Goal: Task Accomplishment & Management: Complete application form

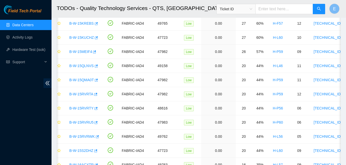
scroll to position [420, 0]
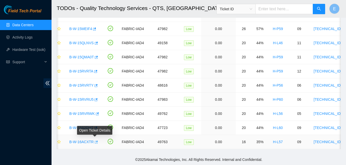
click at [94, 141] on icon "button" at bounding box center [96, 143] width 4 height 4
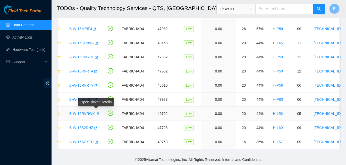
click at [97, 113] on icon "button" at bounding box center [97, 114] width 3 height 3
click at [30, 51] on link "Hardware Test (isok)" at bounding box center [28, 50] width 33 height 4
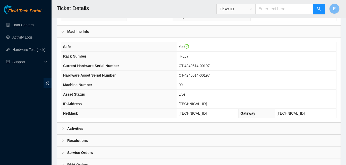
scroll to position [164, 0]
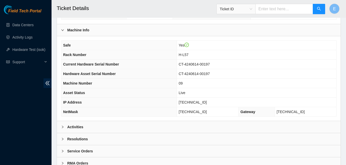
click at [75, 126] on b "Activities" at bounding box center [75, 127] width 16 height 6
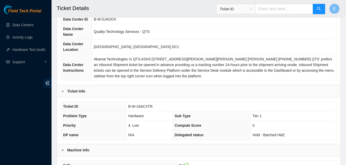
scroll to position [44, 0]
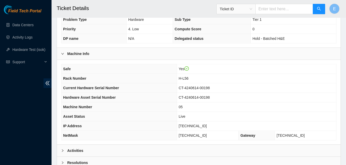
scroll to position [140, 0]
click at [77, 152] on b "Activities" at bounding box center [75, 151] width 16 height 6
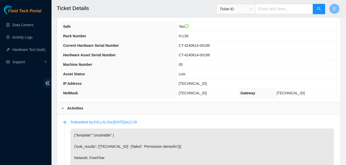
scroll to position [182, 0]
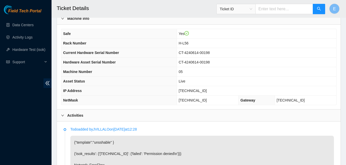
scroll to position [163, 0]
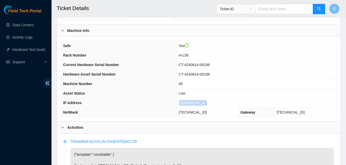
drag, startPoint x: 187, startPoint y: 105, endPoint x: 208, endPoint y: 105, distance: 21.6
click at [208, 105] on td "[TECHNICAL_ID]" at bounding box center [256, 103] width 159 height 10
copy span "[TECHNICAL_ID]"
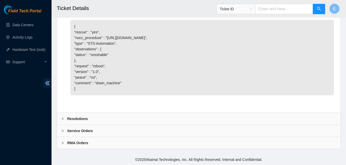
scroll to position [513, 0]
click at [73, 120] on b "Resolutions" at bounding box center [77, 119] width 21 height 6
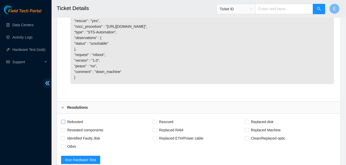
click at [64, 124] on input "Rebooted" at bounding box center [63, 122] width 4 height 4
checkbox input "true"
click at [154, 124] on input "Rescued" at bounding box center [155, 122] width 4 height 4
checkbox input "true"
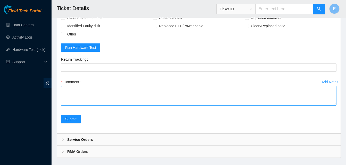
scroll to position [626, 0]
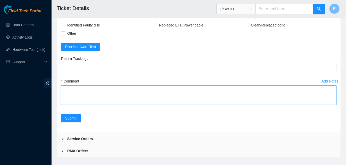
click at [79, 105] on textarea "Comment" at bounding box center [198, 96] width 275 height 20
paste textarea "345486 02-10-2025 03:02:08 23.55.100.232 COMPLETE Result Detail Message Ticket …"
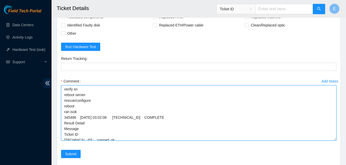
scroll to position [6, 0]
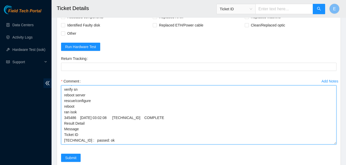
drag, startPoint x: 334, startPoint y: 114, endPoint x: 332, endPoint y: 154, distance: 39.7
click at [332, 145] on textarea "verify rack and server verify sn reboot server rescue/configure reboot ran isok…" at bounding box center [198, 115] width 275 height 59
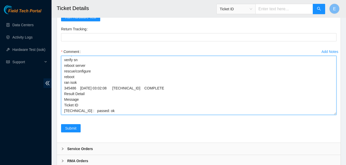
scroll to position [656, 0]
click at [75, 79] on textarea "verify rack and server verify sn reboot server rescue/configure reboot ran isok…" at bounding box center [198, 85] width 275 height 59
click at [94, 76] on textarea "verify rack and server verify sn powered server rescue/configure reboot ran iso…" at bounding box center [198, 85] width 275 height 59
type textarea "verify rack and server verify sn reboot server rescue/configure reboot ran isok…"
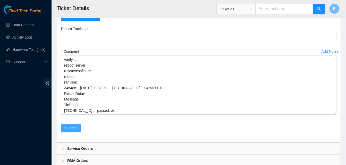
click at [71, 131] on span "Submit" at bounding box center [70, 128] width 11 height 6
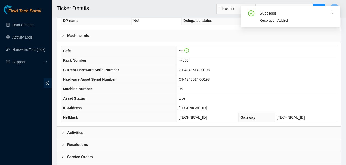
scroll to position [184, 0]
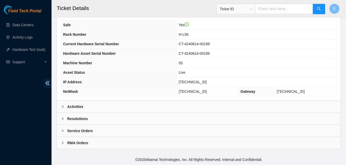
click at [78, 106] on b "Activities" at bounding box center [75, 107] width 16 height 6
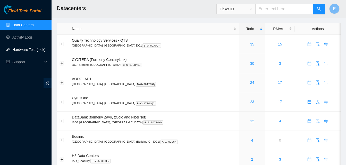
click at [29, 48] on link "Hardware Test (isok)" at bounding box center [28, 50] width 33 height 4
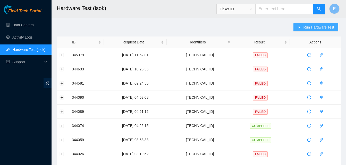
click at [309, 27] on span "Run Hardware Test" at bounding box center [318, 27] width 31 height 6
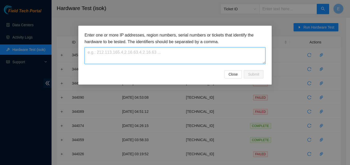
click at [183, 57] on textarea at bounding box center [174, 55] width 181 height 17
paste textarea "[TECHNICAL_ID]"
type textarea "[TECHNICAL_ID]"
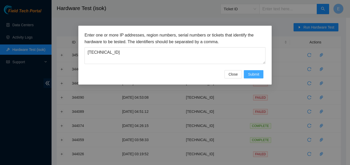
click at [258, 73] on span "Submit" at bounding box center [253, 75] width 11 height 6
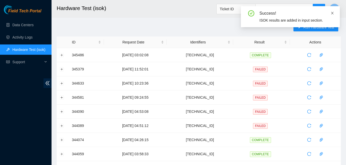
click at [331, 12] on icon "close" at bounding box center [332, 13] width 4 height 4
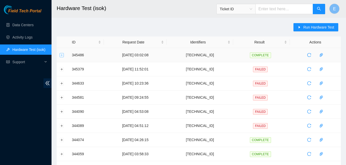
click at [63, 55] on button "Expand row" at bounding box center [62, 55] width 4 height 4
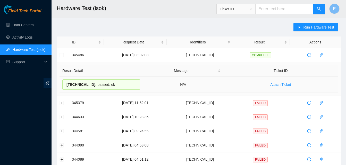
drag, startPoint x: 70, startPoint y: 55, endPoint x: 113, endPoint y: 83, distance: 51.1
copy tbody "345486 02-10-2025 03:02:08 23.55.100.232 COMPLETE Result Detail Message Ticket …"
click at [61, 56] on button "Collapse row" at bounding box center [62, 55] width 4 height 4
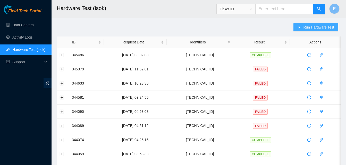
click at [318, 27] on span "Run Hardware Test" at bounding box center [318, 27] width 31 height 6
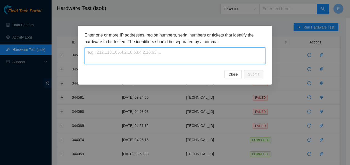
click at [196, 50] on textarea at bounding box center [174, 55] width 181 height 17
paste textarea "[TECHNICAL_ID]"
type textarea "[TECHNICAL_ID]"
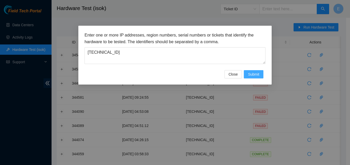
click at [251, 74] on span "Submit" at bounding box center [253, 75] width 11 height 6
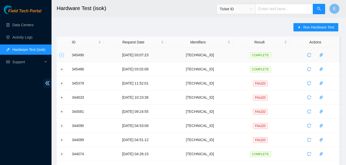
click at [61, 55] on button "Expand row" at bounding box center [62, 55] width 4 height 4
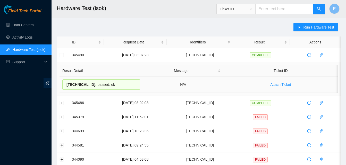
drag, startPoint x: 70, startPoint y: 55, endPoint x: 117, endPoint y: 85, distance: 55.8
copy tbody "345490 02-10-2025 03:07:23 23.213.246.237 COMPLETE Result Detail Message Ticket…"
click at [63, 56] on button "Collapse row" at bounding box center [62, 55] width 4 height 4
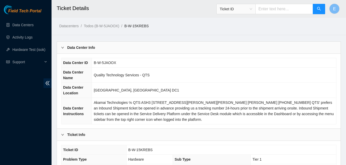
scroll to position [126, 0]
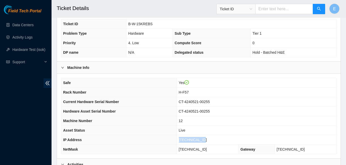
drag, startPoint x: 186, startPoint y: 142, endPoint x: 209, endPoint y: 143, distance: 23.0
click at [209, 143] on td "[TECHNICAL_ID]" at bounding box center [256, 140] width 159 height 10
copy span "[TECHNICAL_ID]"
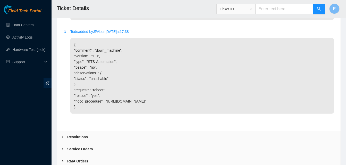
scroll to position [419, 0]
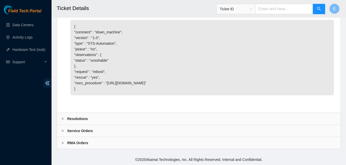
click at [76, 118] on b "Resolutions" at bounding box center [77, 119] width 21 height 6
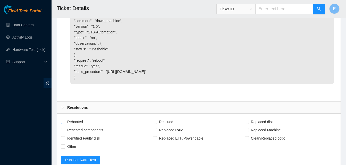
click at [65, 124] on span at bounding box center [63, 122] width 4 height 4
click at [65, 124] on input "Rebooted" at bounding box center [63, 122] width 4 height 4
checkbox input "true"
click at [155, 124] on input "Rescued" at bounding box center [155, 122] width 4 height 4
checkbox input "true"
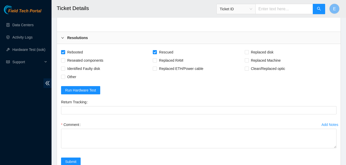
scroll to position [489, 0]
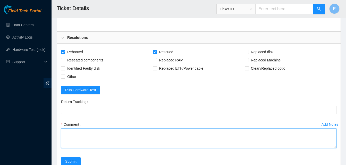
click at [85, 145] on textarea "Comment" at bounding box center [198, 139] width 275 height 20
click at [81, 148] on textarea "verify rack and server verify rack" at bounding box center [198, 139] width 275 height 20
paste textarea "345495 02-10-2025 03:10:20 23.55.100.175 COMPLETE Result Detail Message Ticket …"
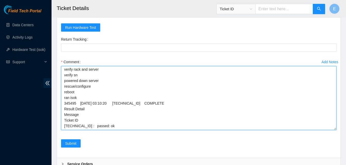
scroll to position [5, 0]
drag, startPoint x: 334, startPoint y: 96, endPoint x: 334, endPoint y: 142, distance: 46.1
click at [334, 130] on textarea "verify rack and server verify sn powered down server rescue/configure reboot ra…" at bounding box center [198, 98] width 275 height 64
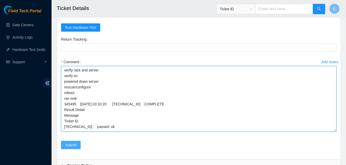
type textarea "verify rack and server verify sn powered down server rescue/configure reboot ra…"
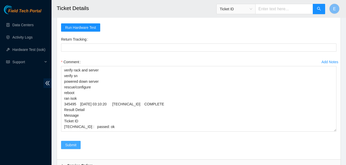
click at [74, 148] on span "Submit" at bounding box center [70, 145] width 11 height 6
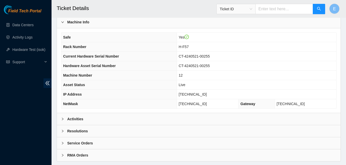
scroll to position [184, 0]
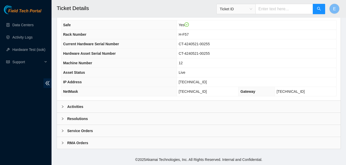
click at [76, 106] on b "Activities" at bounding box center [75, 107] width 16 height 6
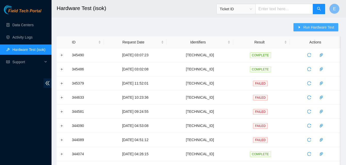
click at [310, 27] on span "Run Hardware Test" at bounding box center [318, 27] width 31 height 6
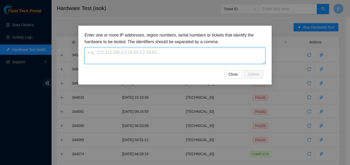
click at [192, 55] on textarea at bounding box center [174, 55] width 181 height 17
paste textarea "[TECHNICAL_ID]"
type textarea "[TECHNICAL_ID]"
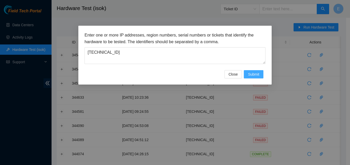
click at [252, 74] on span "Submit" at bounding box center [253, 75] width 11 height 6
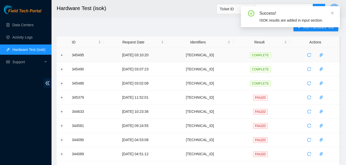
click at [59, 56] on td at bounding box center [63, 55] width 12 height 14
click at [62, 57] on button "Expand row" at bounding box center [62, 55] width 4 height 4
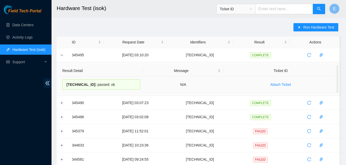
drag, startPoint x: 71, startPoint y: 56, endPoint x: 112, endPoint y: 84, distance: 50.1
copy tbody "345495 [DATE] 03:10:20 [TECHNICAL_ID] COMPLETE Result Detail Message Ticket ID …"
click at [62, 56] on button "Collapse row" at bounding box center [62, 55] width 4 height 4
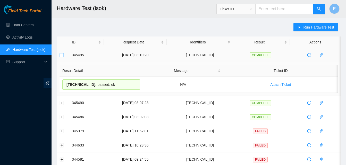
click at [60, 55] on button "Collapse row" at bounding box center [62, 55] width 4 height 4
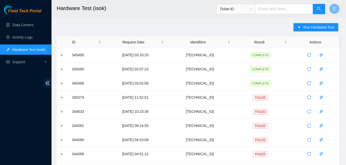
click at [98, 9] on h2 "Hardware Test (isok)" at bounding box center [174, 8] width 235 height 16
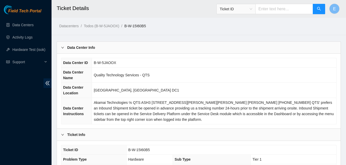
scroll to position [157, 0]
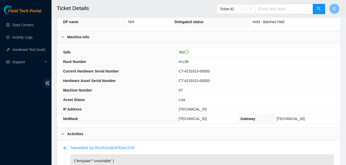
click at [175, 98] on th "Asset Status" at bounding box center [118, 100] width 115 height 10
drag, startPoint x: 187, startPoint y: 110, endPoint x: 208, endPoint y: 114, distance: 21.0
click at [208, 114] on td "[TECHNICAL_ID]" at bounding box center [256, 110] width 159 height 10
copy span "[TECHNICAL_ID]"
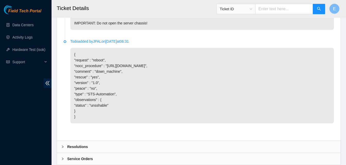
scroll to position [419, 0]
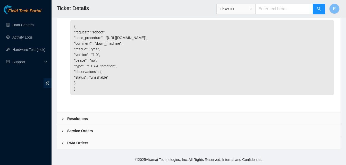
click at [74, 120] on b "Resolutions" at bounding box center [77, 119] width 21 height 6
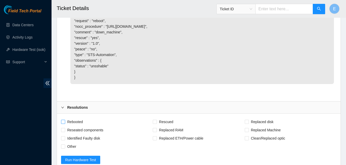
click at [64, 124] on input "Rebooted" at bounding box center [63, 122] width 4 height 4
checkbox input "true"
click at [155, 124] on span at bounding box center [155, 122] width 4 height 4
click at [155, 124] on input "Rescued" at bounding box center [155, 122] width 4 height 4
checkbox input "true"
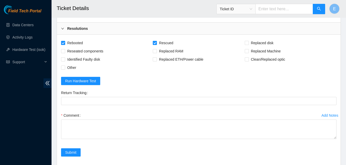
scroll to position [552, 0]
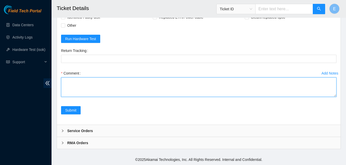
click at [85, 90] on textarea "Comment" at bounding box center [198, 88] width 275 height 20
paste textarea "345500 02-10-2025 03:14:26 23.52.15.234 COMPLETE Result Detail Message Ticket I…"
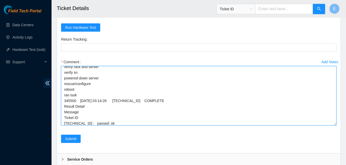
scroll to position [0, 0]
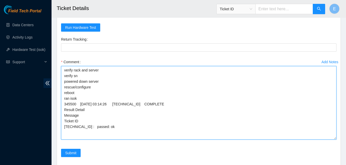
drag, startPoint x: 335, startPoint y: 95, endPoint x: 331, endPoint y: 151, distance: 56.3
click at [331, 140] on textarea "verify rack and server verify sn powered down server rescue/configure reboot ra…" at bounding box center [198, 103] width 275 height 74
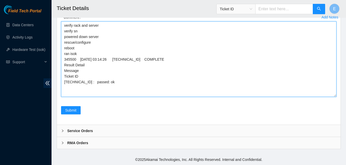
scroll to position [608, 0]
type textarea "verify rack and server verify sn powered down server rescue/configure reboot ra…"
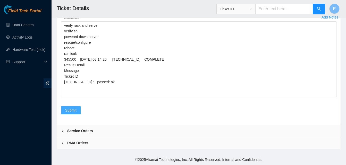
click at [75, 110] on span "Submit" at bounding box center [70, 111] width 11 height 6
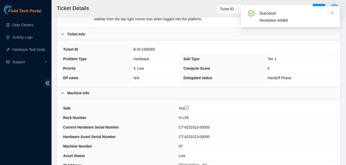
scroll to position [184, 0]
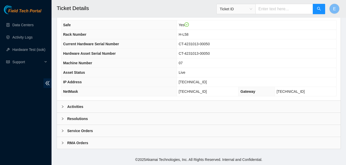
click at [75, 105] on b "Activities" at bounding box center [75, 107] width 16 height 6
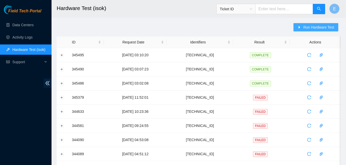
click at [307, 27] on span "Run Hardware Test" at bounding box center [318, 27] width 31 height 6
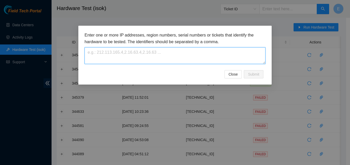
click at [170, 50] on textarea at bounding box center [174, 55] width 181 height 17
paste textarea "23.52.15.234"
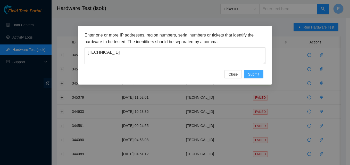
click at [253, 75] on span "Submit" at bounding box center [253, 75] width 11 height 6
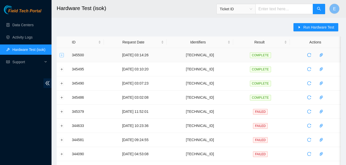
click at [62, 56] on button "Expand row" at bounding box center [62, 55] width 4 height 4
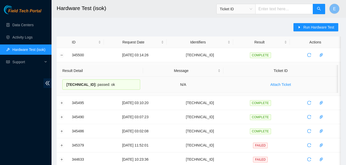
drag, startPoint x: 69, startPoint y: 56, endPoint x: 112, endPoint y: 81, distance: 50.8
copy tbody "345500 02-10-2025 03:14:26 23.52.15.234 COMPLETE Result Detail Message Ticket I…"
click at [63, 55] on button "Collapse row" at bounding box center [62, 55] width 4 height 4
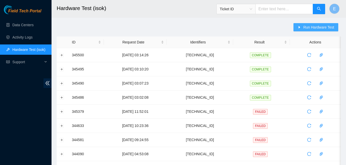
click at [308, 27] on span "Run Hardware Test" at bounding box center [318, 27] width 31 height 6
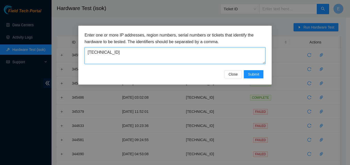
click at [147, 56] on textarea "23.52.15.234" at bounding box center [174, 55] width 181 height 17
type textarea "2"
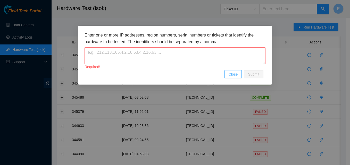
click at [233, 75] on span "Close" at bounding box center [232, 75] width 9 height 6
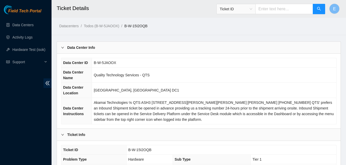
scroll to position [183, 0]
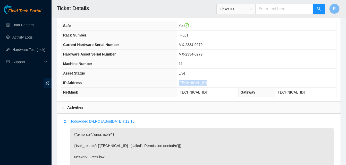
drag, startPoint x: 184, startPoint y: 84, endPoint x: 211, endPoint y: 87, distance: 26.9
click at [211, 87] on td "[TECHNICAL_ID]" at bounding box center [256, 83] width 159 height 10
copy span "[TECHNICAL_ID]"
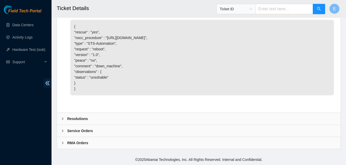
scroll to position [419, 0]
click at [78, 118] on b "Resolutions" at bounding box center [77, 119] width 21 height 6
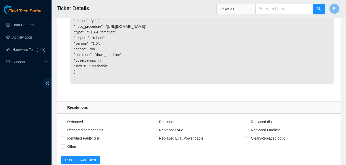
click at [62, 124] on span at bounding box center [63, 122] width 4 height 4
click at [62, 124] on input "Rebooted" at bounding box center [63, 122] width 4 height 4
checkbox input "true"
click at [155, 124] on span at bounding box center [155, 122] width 4 height 4
click at [155, 124] on input "Rescued" at bounding box center [155, 122] width 4 height 4
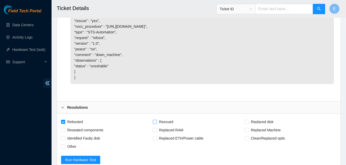
checkbox input "true"
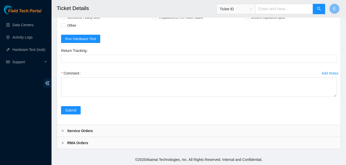
scroll to position [552, 0]
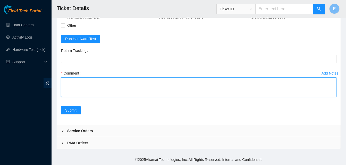
click at [79, 90] on textarea "Comment" at bounding box center [198, 88] width 275 height 20
paste textarea "345503 02-10-2025 03:17:14 23.213.246.206 COMPLETE Result Detail Message Ticket…"
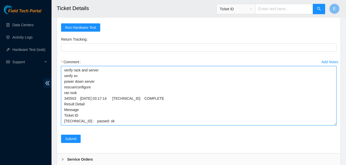
scroll to position [0, 0]
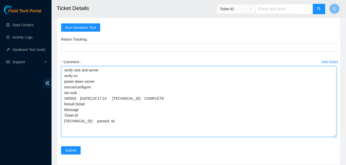
drag, startPoint x: 334, startPoint y: 96, endPoint x: 334, endPoint y: 152, distance: 56.1
click at [334, 137] on textarea "verify rack and server verify sn power down server rescue/configure ran isok 34…" at bounding box center [198, 101] width 275 height 71
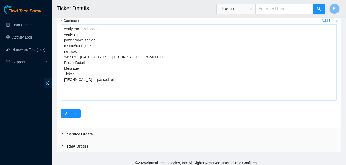
scroll to position [594, 0]
type textarea "verify rack and server verify sn power down server rescue/configure ran isok 34…"
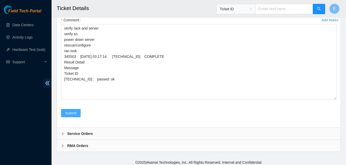
click at [71, 116] on span "Submit" at bounding box center [70, 113] width 11 height 6
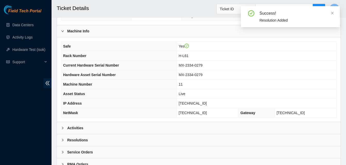
scroll to position [163, 0]
click at [74, 127] on b "Activities" at bounding box center [75, 128] width 16 height 6
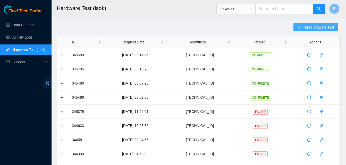
click at [306, 28] on span "Run Hardware Test" at bounding box center [318, 27] width 31 height 6
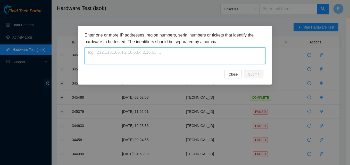
click at [238, 50] on textarea at bounding box center [174, 55] width 181 height 17
paste textarea "23.213.246.206"
type textarea "23.213.246.206"
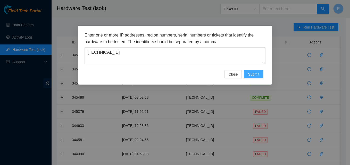
click at [252, 73] on span "Submit" at bounding box center [253, 75] width 11 height 6
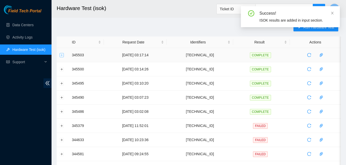
click at [62, 55] on button "Expand row" at bounding box center [62, 55] width 4 height 4
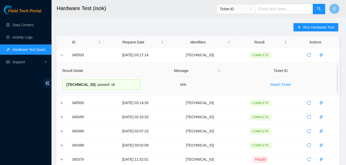
drag, startPoint x: 71, startPoint y: 56, endPoint x: 114, endPoint y: 83, distance: 51.4
copy tbody "345503 02-10-2025 03:17:14 23.213.246.206 COMPLETE Result Detail Message Ticket…"
click at [62, 55] on button "Collapse row" at bounding box center [62, 55] width 4 height 4
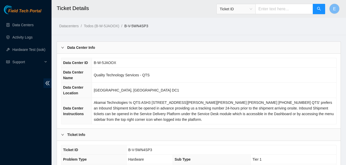
scroll to position [152, 0]
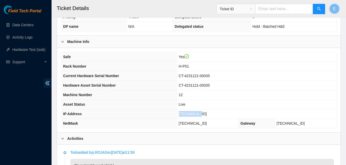
drag, startPoint x: 192, startPoint y: 115, endPoint x: 210, endPoint y: 117, distance: 17.9
click at [210, 117] on td "[TECHNICAL_ID]" at bounding box center [256, 114] width 159 height 10
copy span "[TECHNICAL_ID]"
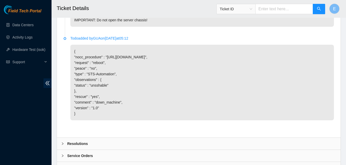
scroll to position [419, 0]
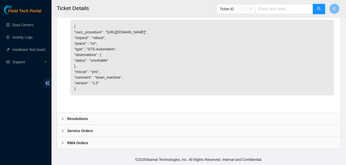
click at [75, 117] on b "Resolutions" at bounding box center [77, 119] width 21 height 6
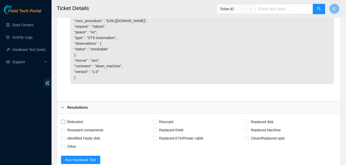
click at [63, 124] on input "Rebooted" at bounding box center [63, 122] width 4 height 4
checkbox input "true"
click at [156, 124] on input "Rescued" at bounding box center [155, 122] width 4 height 4
checkbox input "true"
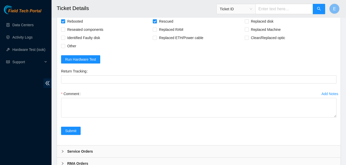
scroll to position [521, 0]
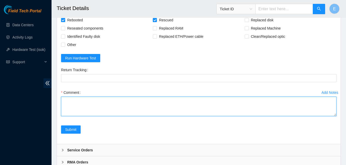
click at [75, 111] on textarea "Comment" at bounding box center [198, 107] width 275 height 20
paste textarea "345505 [DATE] 03:19:37 [TECHNICAL_ID] COMPLETE Result Detail Message Ticket ID …"
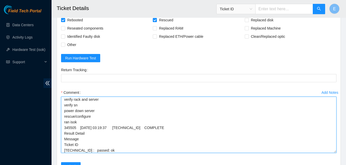
scroll to position [1, 0]
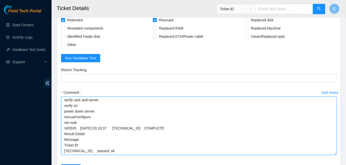
drag, startPoint x: 335, startPoint y: 125, endPoint x: 333, endPoint y: 164, distance: 38.9
click at [333, 155] on textarea "verify rack and server verify sn power down server rescue/configure ran isok 34…" at bounding box center [198, 126] width 275 height 58
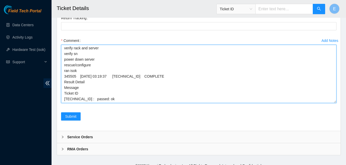
scroll to position [591, 0]
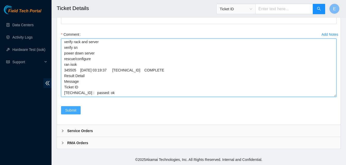
type textarea "verify rack and server verify sn power down server rescue/configure ran isok 34…"
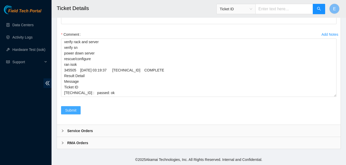
click at [66, 109] on span "Submit" at bounding box center [70, 111] width 11 height 6
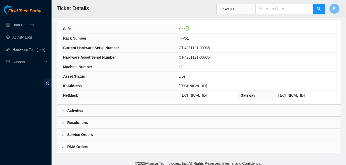
scroll to position [184, 0]
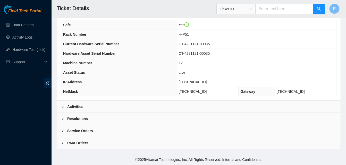
click at [78, 107] on b "Activities" at bounding box center [75, 107] width 16 height 6
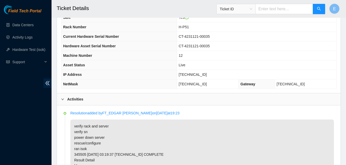
scroll to position [192, 0]
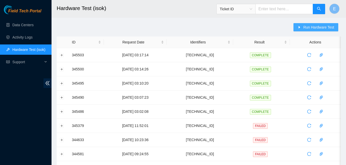
click at [320, 27] on span "Run Hardware Test" at bounding box center [318, 27] width 31 height 6
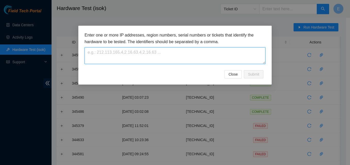
click at [203, 55] on textarea at bounding box center [174, 55] width 181 height 17
paste textarea "[TECHNICAL_ID]"
type textarea "[TECHNICAL_ID]"
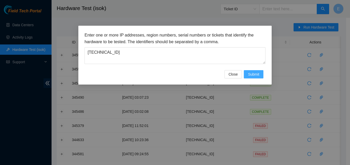
click at [257, 75] on span "Submit" at bounding box center [253, 75] width 11 height 6
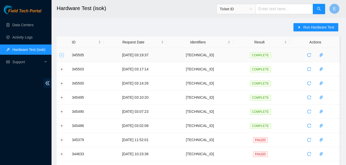
click at [61, 56] on button "Expand row" at bounding box center [62, 55] width 4 height 4
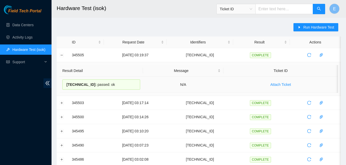
drag, startPoint x: 72, startPoint y: 55, endPoint x: 109, endPoint y: 84, distance: 46.8
copy tbody "345505 [DATE] 03:19:37 [TECHNICAL_ID] COMPLETE Result Detail Message Ticket ID …"
click at [60, 55] on button "Collapse row" at bounding box center [62, 55] width 4 height 4
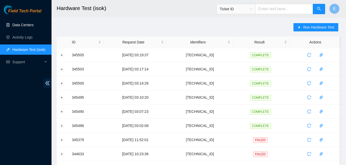
click at [25, 26] on link "Data Centers" at bounding box center [22, 25] width 21 height 4
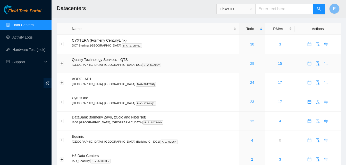
click at [250, 65] on link "29" at bounding box center [252, 64] width 4 height 4
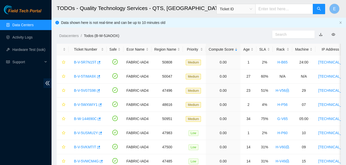
click at [269, 10] on input "text" at bounding box center [284, 9] width 58 height 10
type input "B-V-5WNET1D"
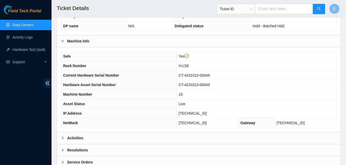
scroll to position [184, 0]
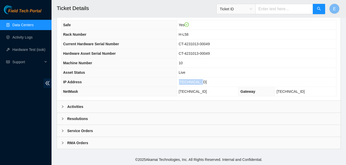
drag, startPoint x: 187, startPoint y: 81, endPoint x: 207, endPoint y: 85, distance: 20.4
click at [207, 85] on td "[TECHNICAL_ID]" at bounding box center [256, 83] width 159 height 10
copy span "[TECHNICAL_ID]"
click at [76, 119] on b "Resolutions" at bounding box center [77, 119] width 21 height 6
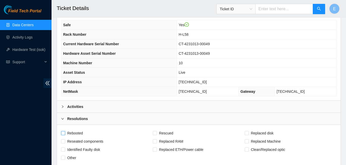
click at [64, 132] on input "Rebooted" at bounding box center [63, 133] width 4 height 4
checkbox input "true"
click at [153, 133] on input "Rescued" at bounding box center [155, 133] width 4 height 4
checkbox input "true"
click at [103, 107] on div "Activities" at bounding box center [199, 107] width 284 height 12
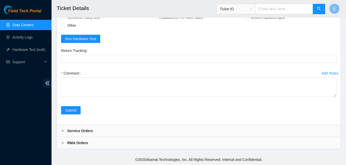
scroll to position [552, 0]
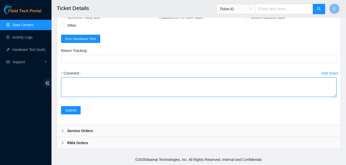
click at [74, 84] on textarea "Comment" at bounding box center [198, 88] width 275 height 20
paste textarea "345511 02-10-2025 03:30:47 23.52.15.237 COMPLETE Result Detail Message Ticket I…"
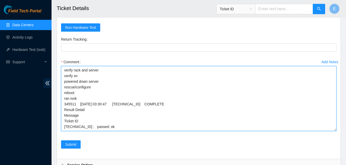
scroll to position [0, 0]
drag, startPoint x: 335, startPoint y: 95, endPoint x: 331, endPoint y: 142, distance: 47.3
click at [331, 133] on textarea "verify rack and server verify sn powered down server rescue/configure reboot ra…" at bounding box center [198, 99] width 275 height 67
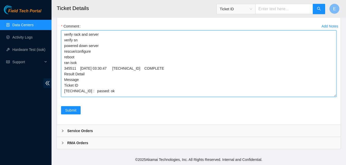
scroll to position [599, 0]
type textarea "verify rack and server verify sn powered down server rescue/configure reboot ra…"
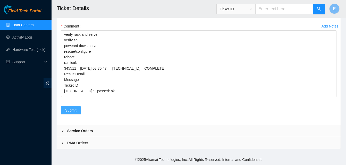
click at [75, 110] on span "Submit" at bounding box center [70, 111] width 11 height 6
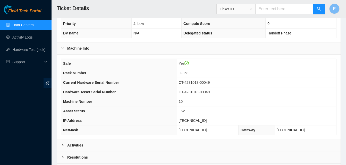
scroll to position [184, 0]
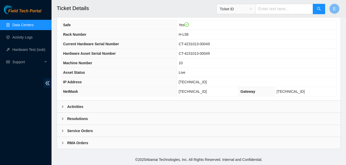
click at [81, 107] on b "Activities" at bounding box center [75, 107] width 16 height 6
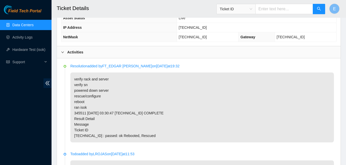
scroll to position [239, 0]
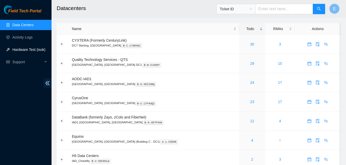
click at [27, 50] on link "Hardware Test (isok)" at bounding box center [28, 50] width 33 height 4
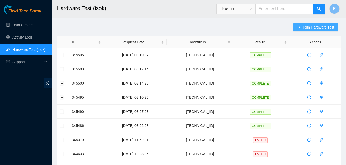
click at [309, 28] on span "Run Hardware Test" at bounding box center [318, 27] width 31 height 6
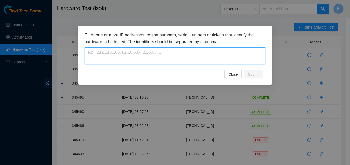
click at [183, 58] on textarea at bounding box center [174, 55] width 181 height 17
paste textarea "23.52.15.237"
type textarea "[TECHNICAL_ID]"
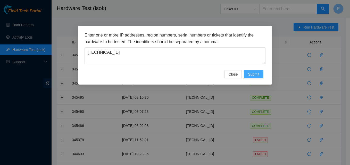
click at [255, 75] on span "Submit" at bounding box center [253, 75] width 11 height 6
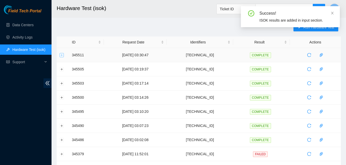
click at [61, 55] on button "Expand row" at bounding box center [62, 55] width 4 height 4
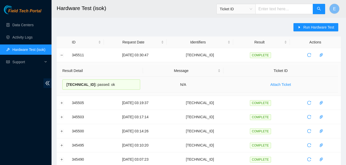
drag, startPoint x: 72, startPoint y: 55, endPoint x: 111, endPoint y: 82, distance: 47.2
copy tbody "345511 02-10-2025 03:30:47 23.52.15.237 COMPLETE Result Detail Message Ticket I…"
click at [62, 56] on button "Collapse row" at bounding box center [62, 55] width 4 height 4
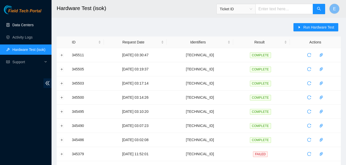
click at [28, 24] on link "Data Centers" at bounding box center [22, 25] width 21 height 4
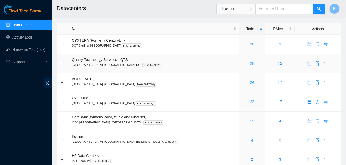
click at [250, 65] on link "28" at bounding box center [252, 64] width 4 height 4
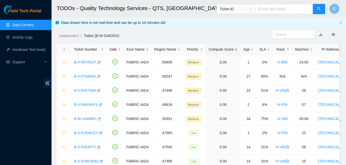
click at [280, 11] on input "text" at bounding box center [284, 9] width 58 height 10
type input "B-V-SWQZLA2"
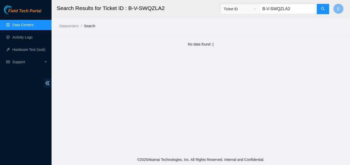
click at [276, 10] on input "B-V-SWQZLA2" at bounding box center [288, 9] width 58 height 10
type input "B-V-5WQZLA2"
click at [321, 7] on icon "search" at bounding box center [323, 9] width 4 height 4
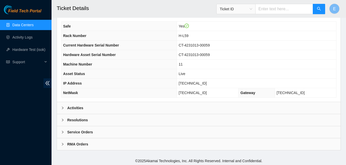
scroll to position [184, 0]
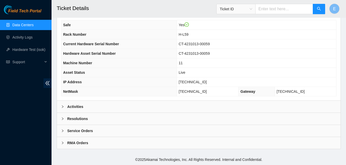
click at [75, 109] on b "Activities" at bounding box center [75, 107] width 16 height 6
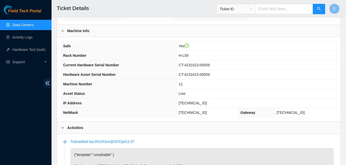
scroll to position [163, 0]
drag, startPoint x: 188, startPoint y: 104, endPoint x: 208, endPoint y: 106, distance: 20.2
click at [208, 106] on td "[TECHNICAL_ID]" at bounding box center [256, 104] width 159 height 10
copy span "[TECHNICAL_ID]"
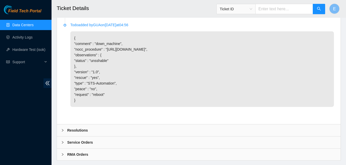
scroll to position [431, 0]
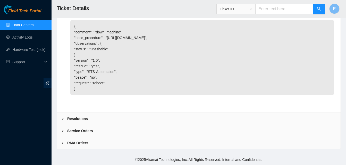
click at [72, 118] on b "Resolutions" at bounding box center [77, 119] width 21 height 6
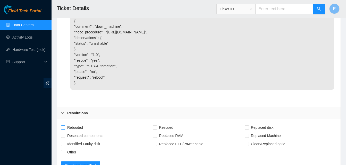
click at [64, 129] on input "Rebooted" at bounding box center [63, 128] width 4 height 4
checkbox input "true"
click at [67, 140] on span "Reseated components" at bounding box center [85, 136] width 40 height 8
click at [65, 138] on input "Reseated components" at bounding box center [63, 136] width 4 height 4
checkbox input "true"
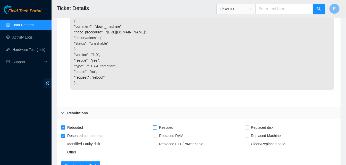
click at [153, 129] on input "Rescued" at bounding box center [155, 128] width 4 height 4
checkbox input "true"
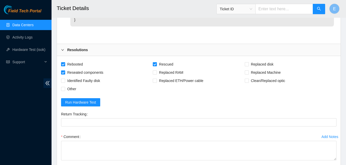
scroll to position [494, 0]
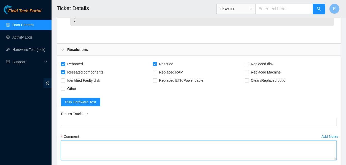
click at [76, 154] on textarea "Comment" at bounding box center [198, 151] width 275 height 20
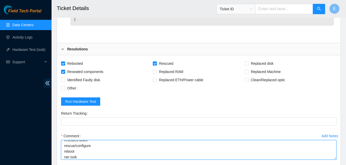
scroll to position [27, 0]
paste textarea "345518 02-10-2025 03:36:20 23.52.15.206 COMPLETE Result Detail Message Ticket I…"
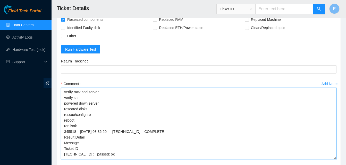
scroll to position [0, 0]
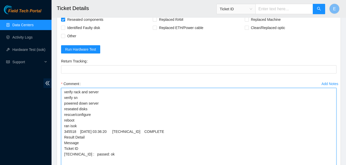
drag, startPoint x: 334, startPoint y: 112, endPoint x: 334, endPoint y: 176, distance: 64.1
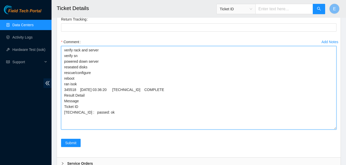
scroll to position [589, 0]
type textarea "verify rack and server verify sn powered down server reseated disks rescue/conf…"
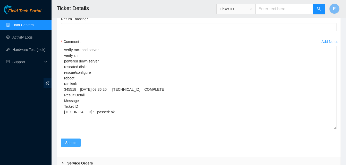
click at [71, 146] on span "Submit" at bounding box center [70, 143] width 11 height 6
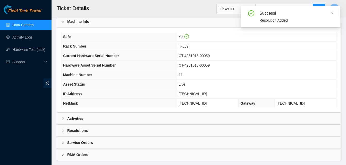
scroll to position [184, 0]
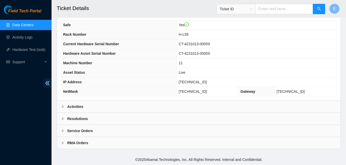
click at [76, 106] on b "Activities" at bounding box center [75, 107] width 16 height 6
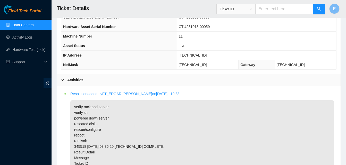
scroll to position [211, 0]
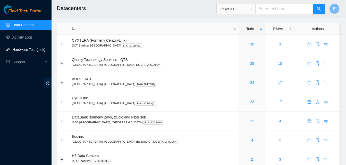
click at [23, 49] on link "Hardware Test (isok)" at bounding box center [28, 50] width 33 height 4
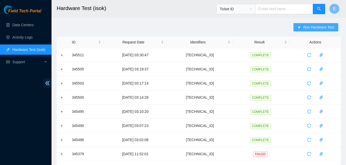
click at [304, 27] on span "Run Hardware Test" at bounding box center [318, 27] width 31 height 6
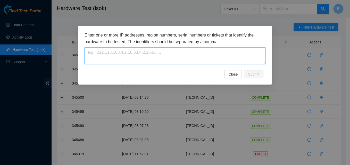
click at [200, 50] on textarea at bounding box center [174, 55] width 181 height 17
paste textarea "[TECHNICAL_ID]"
type textarea "[TECHNICAL_ID]"
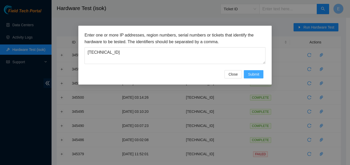
click at [255, 74] on span "Submit" at bounding box center [253, 75] width 11 height 6
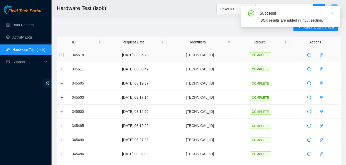
click at [61, 56] on button "Expand row" at bounding box center [62, 55] width 4 height 4
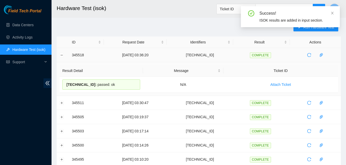
click at [73, 54] on td "345518" at bounding box center [86, 55] width 35 height 14
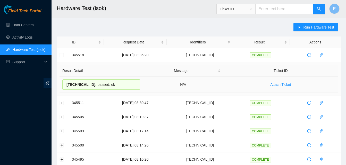
drag, startPoint x: 71, startPoint y: 54, endPoint x: 112, endPoint y: 82, distance: 49.2
copy tbody "345518 02-10-2025 03:36:20 23.52.15.206 COMPLETE Result Detail Message Ticket I…"
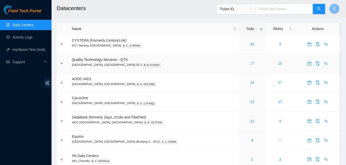
click at [250, 63] on link "27" at bounding box center [252, 64] width 4 height 4
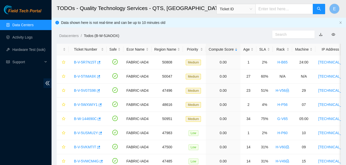
click at [279, 12] on input "text" at bounding box center [284, 9] width 58 height 10
type input "B-V-5WR1WBE"
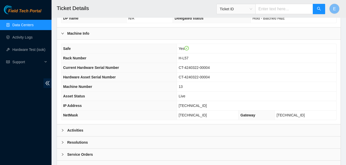
scroll to position [184, 0]
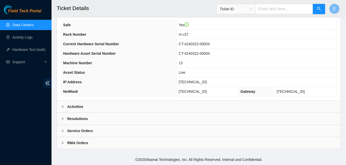
click at [79, 107] on b "Activities" at bounding box center [75, 107] width 16 height 6
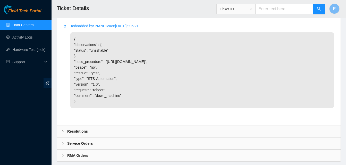
scroll to position [419, 0]
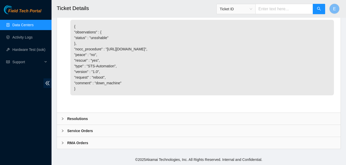
click at [77, 118] on b "Resolutions" at bounding box center [77, 119] width 21 height 6
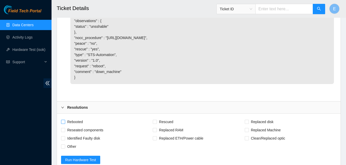
click at [65, 124] on span at bounding box center [63, 122] width 4 height 4
click at [65, 124] on input "Rebooted" at bounding box center [63, 122] width 4 height 4
checkbox input "true"
click at [158, 126] on span "Rescued" at bounding box center [166, 122] width 18 height 8
click at [156, 124] on input "Rescued" at bounding box center [155, 122] width 4 height 4
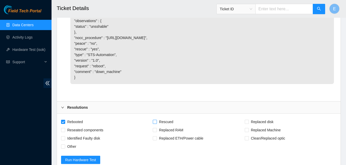
checkbox input "true"
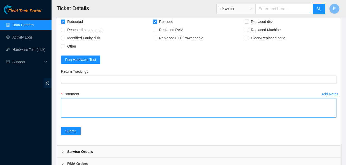
scroll to position [521, 0]
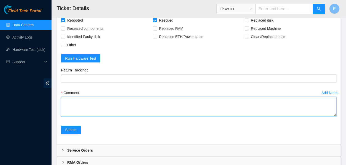
click at [85, 114] on textarea "Comment" at bounding box center [198, 107] width 275 height 20
paste textarea "345518 [DATE] 03:36:20 [TECHNICAL_ID] COMPLETE Result Detail Message Ticket ID …"
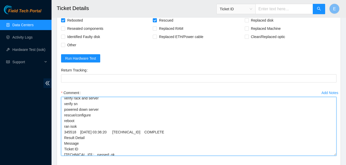
scroll to position [1, 0]
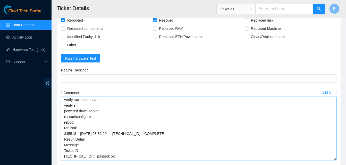
drag, startPoint x: 335, startPoint y: 127, endPoint x: 330, endPoint y: 171, distance: 44.3
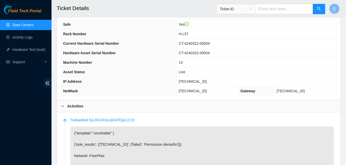
scroll to position [184, 0]
drag, startPoint x: 186, startPoint y: 82, endPoint x: 208, endPoint y: 84, distance: 22.7
click at [208, 84] on td "[TECHNICAL_ID]" at bounding box center [256, 82] width 159 height 10
copy span "[TECHNICAL_ID]"
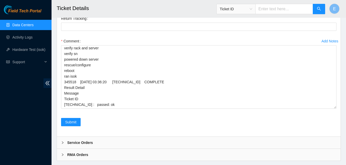
scroll to position [596, 0]
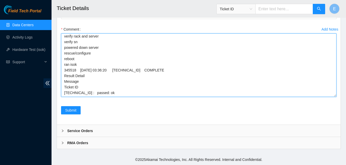
click at [113, 91] on textarea "verify rack and server verify sn powered down server rescue/configure reboot ra…" at bounding box center [198, 65] width 275 height 64
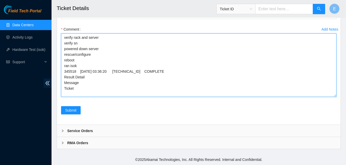
scroll to position [0, 0]
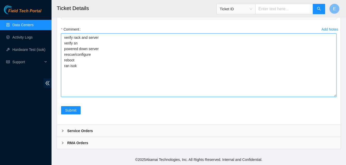
paste textarea "345521 [DATE] 03:41:32 [TECHNICAL_ID] COMPLETE Result Detail Message Ticket ID …"
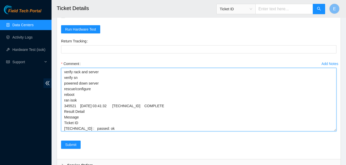
scroll to position [596, 0]
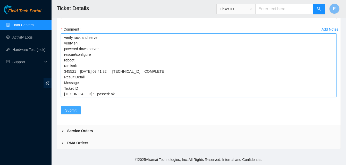
type textarea "verify rack and server verify sn powered down server rescue/configure reboot ra…"
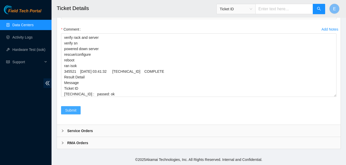
click at [72, 109] on span "Submit" at bounding box center [70, 111] width 11 height 6
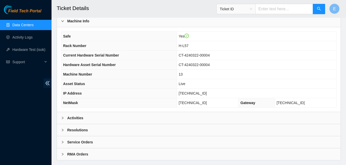
scroll to position [184, 0]
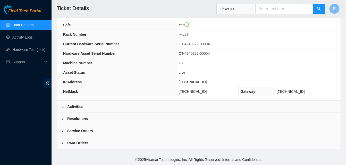
click at [78, 107] on b "Activities" at bounding box center [75, 107] width 16 height 6
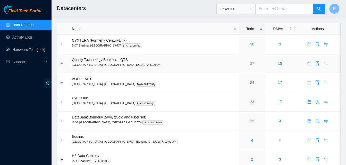
click at [250, 64] on link "27" at bounding box center [252, 64] width 4 height 4
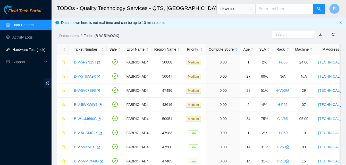
click at [28, 50] on link "Hardware Test (isok)" at bounding box center [28, 50] width 33 height 4
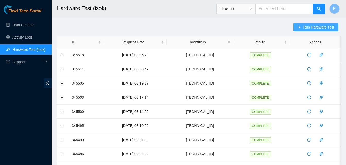
click at [324, 26] on span "Run Hardware Test" at bounding box center [318, 27] width 31 height 6
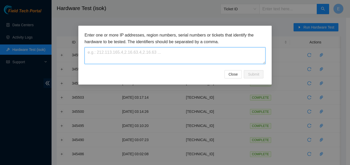
click at [169, 58] on textarea at bounding box center [174, 55] width 181 height 17
paste textarea "[TECHNICAL_ID]"
type textarea "[TECHNICAL_ID]"
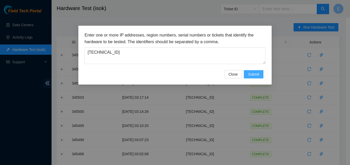
click at [262, 74] on button "Submit" at bounding box center [254, 74] width 20 height 8
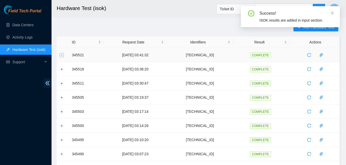
click at [62, 55] on button "Expand row" at bounding box center [62, 55] width 4 height 4
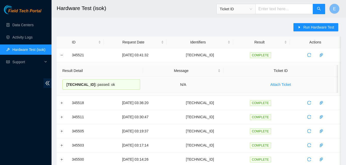
drag, startPoint x: 71, startPoint y: 55, endPoint x: 114, endPoint y: 84, distance: 52.3
copy tbody "345521 02-10-2025 03:41:32 23.55.100.208 COMPLETE Result Detail Message Ticket …"
click at [61, 54] on button "Collapse row" at bounding box center [62, 55] width 4 height 4
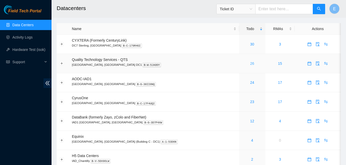
click at [250, 63] on link "26" at bounding box center [252, 64] width 4 height 4
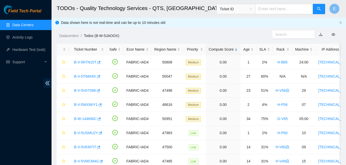
click at [280, 7] on input "text" at bounding box center [284, 9] width 58 height 10
type input "B-V-5WSNQQU"
click at [316, 10] on button "button" at bounding box center [319, 9] width 12 height 10
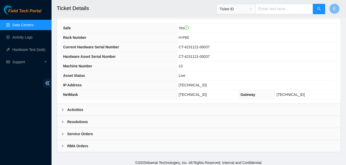
scroll to position [184, 0]
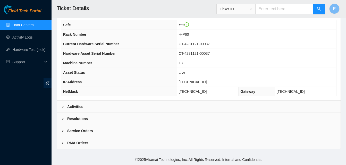
click at [78, 107] on b "Activities" at bounding box center [75, 107] width 16 height 6
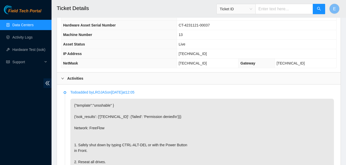
scroll to position [212, 0]
drag, startPoint x: 189, startPoint y: 55, endPoint x: 209, endPoint y: 54, distance: 20.4
click at [209, 54] on td "[TECHNICAL_ID]" at bounding box center [256, 55] width 159 height 10
copy span "[TECHNICAL_ID]"
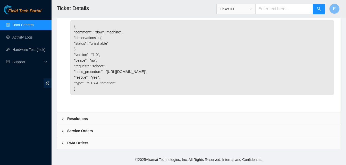
scroll to position [462, 0]
click at [79, 119] on b "Resolutions" at bounding box center [77, 119] width 21 height 6
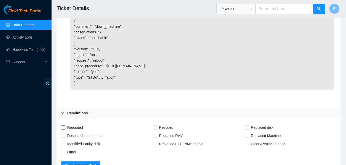
click at [63, 129] on input "Rebooted" at bounding box center [63, 128] width 4 height 4
checkbox input "true"
click at [64, 138] on input "Reseated components" at bounding box center [63, 136] width 4 height 4
checkbox input "true"
click at [152, 132] on div "Rebooted" at bounding box center [107, 128] width 92 height 8
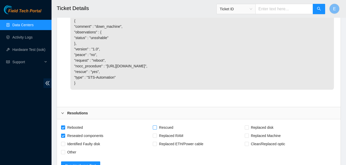
click at [155, 129] on input "Rescued" at bounding box center [155, 128] width 4 height 4
checkbox input "true"
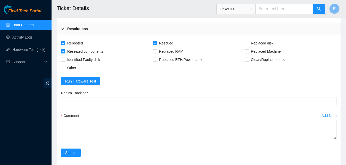
scroll to position [547, 0]
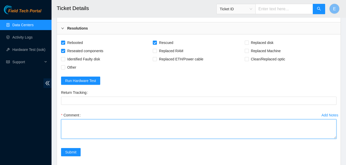
click at [72, 131] on textarea "Comment" at bounding box center [198, 130] width 275 height 20
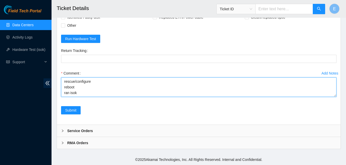
scroll to position [27, 0]
paste textarea "345522 [DATE] 03:44:30 [TECHNICAL_ID] COMPLETE Result Detail Message Ticket ID …"
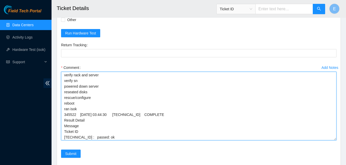
scroll to position [0, 0]
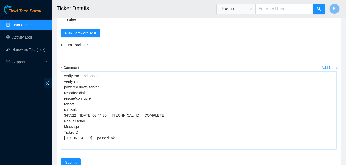
drag, startPoint x: 332, startPoint y: 96, endPoint x: 330, endPoint y: 155, distance: 59.3
click at [330, 149] on textarea "verify rack and server verify sn powered down server reseated disks rescue/conf…" at bounding box center [198, 111] width 275 height 78
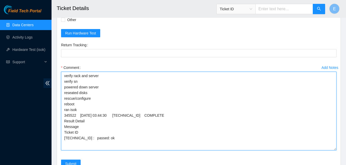
scroll to position [654, 0]
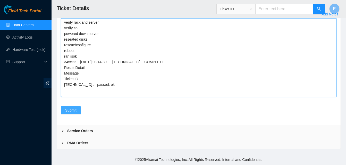
type textarea "verify rack and server verify sn powered down server reseated disks rescue/conf…"
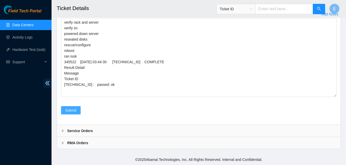
click at [73, 112] on span "Submit" at bounding box center [70, 111] width 11 height 6
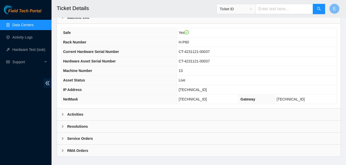
scroll to position [184, 0]
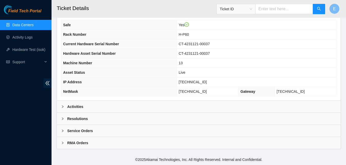
click at [76, 106] on b "Activities" at bounding box center [75, 107] width 16 height 6
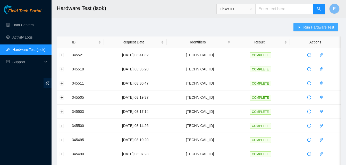
click at [322, 24] on button "Run Hardware Test" at bounding box center [315, 27] width 45 height 8
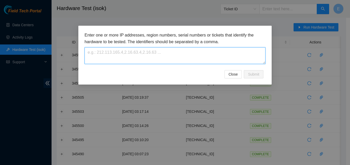
click at [232, 54] on textarea at bounding box center [174, 55] width 181 height 17
paste textarea "[TECHNICAL_ID]"
type textarea "[TECHNICAL_ID]"
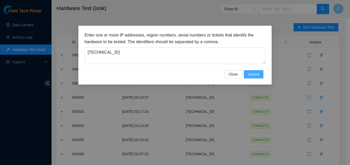
click at [250, 74] on span "Submit" at bounding box center [253, 75] width 11 height 6
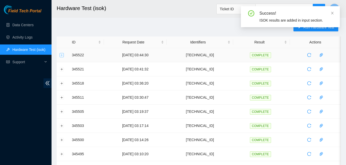
click at [62, 54] on button "Expand row" at bounding box center [62, 55] width 4 height 4
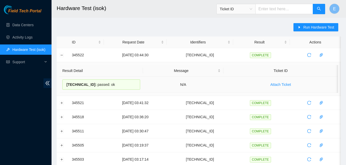
drag, startPoint x: 72, startPoint y: 55, endPoint x: 117, endPoint y: 83, distance: 53.0
copy tbody "345522 02-10-2025 03:44:30 23.52.15.144 COMPLETE Result Detail Message Ticket I…"
click at [66, 44] on th at bounding box center [63, 43] width 12 height 12
drag, startPoint x: 72, startPoint y: 56, endPoint x: 110, endPoint y: 84, distance: 47.5
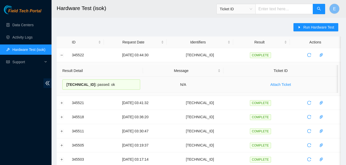
copy tbody "345522 02-10-2025 03:44:30 23.52.15.144 COMPLETE Result Detail Message Ticket I…"
click at [63, 56] on button "Collapse row" at bounding box center [62, 55] width 4 height 4
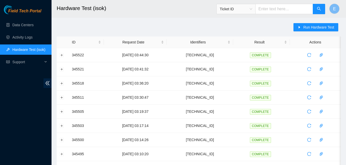
click at [83, 16] on h2 "Hardware Test (isok)" at bounding box center [174, 8] width 235 height 16
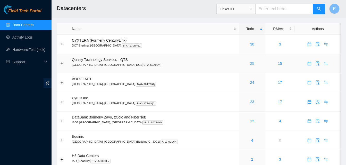
click at [250, 62] on link "25" at bounding box center [252, 64] width 4 height 4
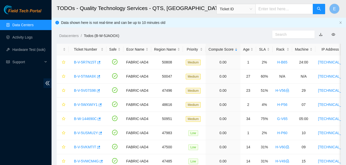
click at [275, 11] on input "text" at bounding box center [284, 9] width 58 height 10
type input "B-W-16ACXTR"
click at [317, 10] on icon "search" at bounding box center [319, 9] width 4 height 4
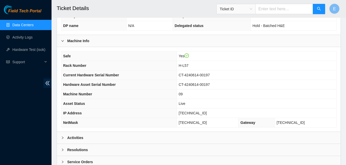
scroll to position [184, 0]
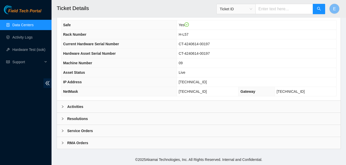
click at [78, 107] on b "Activities" at bounding box center [75, 107] width 16 height 6
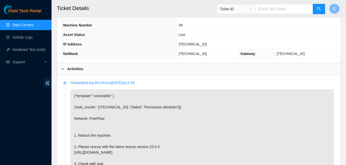
scroll to position [222, 0]
click at [78, 107] on p "{"template":"unsshable" } {'isok_results': {'[TECHNICAL_ID]': {'failed': 'Permi…" at bounding box center [201, 138] width 263 height 98
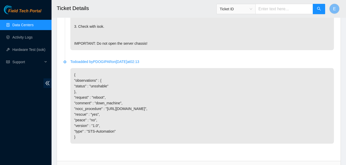
scroll to position [419, 0]
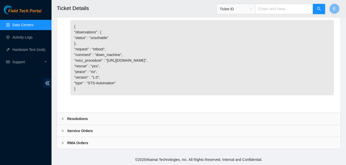
click at [76, 118] on b "Resolutions" at bounding box center [77, 119] width 21 height 6
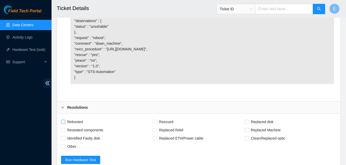
click at [65, 124] on span at bounding box center [63, 122] width 4 height 4
click at [65, 124] on input "Rebooted" at bounding box center [63, 122] width 4 height 4
checkbox input "true"
click at [158, 126] on span "Rescued" at bounding box center [166, 122] width 18 height 8
click at [156, 124] on input "Rescued" at bounding box center [155, 122] width 4 height 4
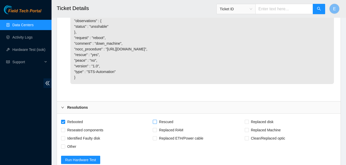
checkbox input "true"
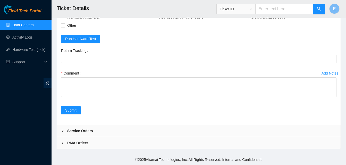
scroll to position [552, 0]
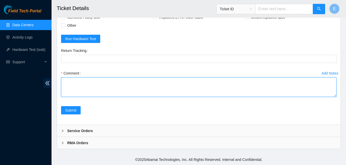
click at [78, 83] on textarea "Comment" at bounding box center [198, 88] width 275 height 20
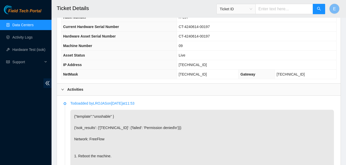
scroll to position [201, 0]
drag, startPoint x: 185, startPoint y: 64, endPoint x: 208, endPoint y: 65, distance: 22.9
click at [208, 65] on td "[TECHNICAL_ID]" at bounding box center [256, 66] width 159 height 10
copy span "[TECHNICAL_ID]"
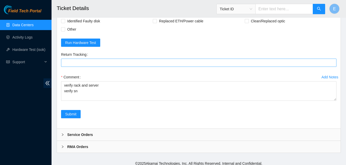
scroll to position [539, 0]
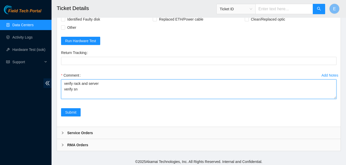
click at [71, 99] on textarea "verify rack and server verify sn" at bounding box center [198, 90] width 275 height 20
click at [67, 99] on textarea "verify rack and server verify sn" at bounding box center [198, 90] width 275 height 20
paste textarea "345525 [DATE] 03:48:48 [TECHNICAL_ID] COMPLETE Result Detail Message Ticket ID …"
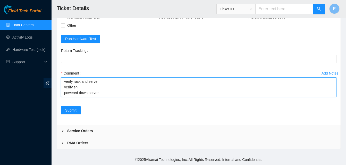
scroll to position [552, 0]
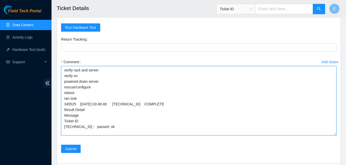
drag, startPoint x: 334, startPoint y: 95, endPoint x: 337, endPoint y: 154, distance: 59.3
click at [337, 145] on div "Add Notes Comment verify rack and server verify sn powered down server rescue/c…" at bounding box center [198, 101] width 279 height 87
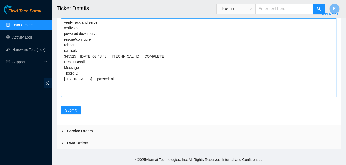
scroll to position [611, 0]
type textarea "verify rack and server verify sn powered down server rescue/configure reboot ra…"
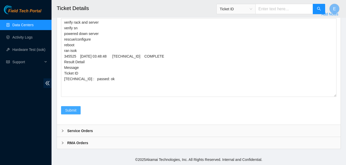
click at [71, 109] on span "Submit" at bounding box center [70, 111] width 11 height 6
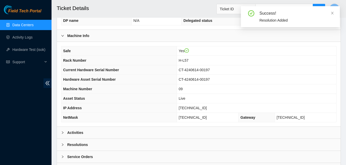
scroll to position [184, 0]
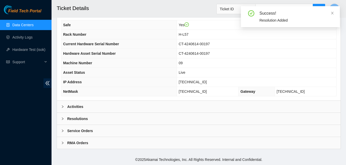
click at [79, 107] on b "Activities" at bounding box center [75, 107] width 16 height 6
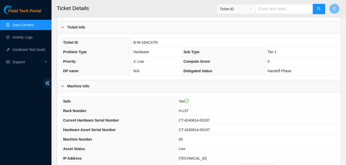
scroll to position [107, 0]
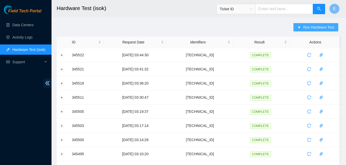
click at [312, 27] on span "Run Hardware Test" at bounding box center [318, 27] width 31 height 6
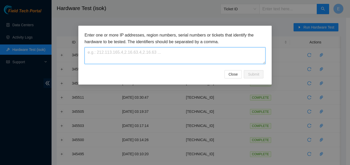
click at [209, 53] on textarea at bounding box center [174, 55] width 181 height 17
paste textarea "[TECHNICAL_ID]"
type textarea "[TECHNICAL_ID]"
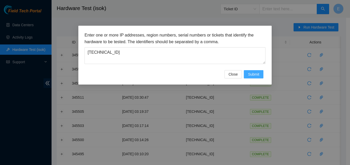
click at [253, 73] on span "Submit" at bounding box center [253, 75] width 11 height 6
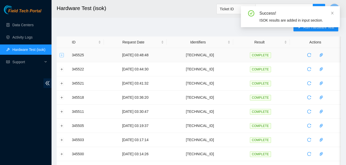
click at [62, 56] on button "Expand row" at bounding box center [62, 55] width 4 height 4
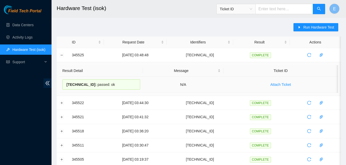
drag, startPoint x: 71, startPoint y: 55, endPoint x: 113, endPoint y: 85, distance: 51.4
copy tbody "345525 02-10-2025 03:48:48 23.55.100.204 COMPLETE Result Detail Message Ticket …"
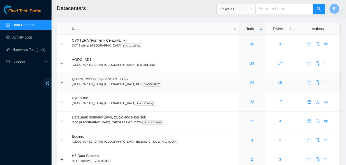
click at [250, 82] on link "24" at bounding box center [252, 83] width 4 height 4
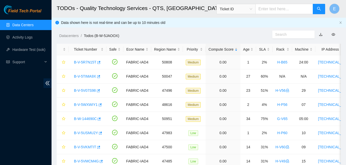
click at [280, 9] on input "text" at bounding box center [284, 9] width 58 height 10
type input "B-W-15S2DHZ"
click at [318, 11] on span "search" at bounding box center [319, 9] width 4 height 5
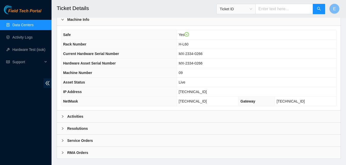
scroll to position [184, 0]
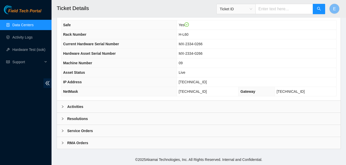
click at [79, 107] on b "Activities" at bounding box center [75, 107] width 16 height 6
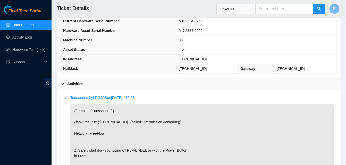
scroll to position [207, 0]
drag, startPoint x: 185, startPoint y: 61, endPoint x: 210, endPoint y: 62, distance: 25.3
click at [210, 62] on td "[TECHNICAL_ID]" at bounding box center [256, 60] width 159 height 10
copy span "[TECHNICAL_ID]"
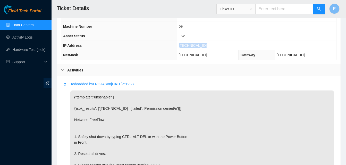
scroll to position [221, 0]
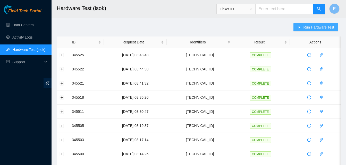
click at [316, 28] on span "Run Hardware Test" at bounding box center [318, 27] width 31 height 6
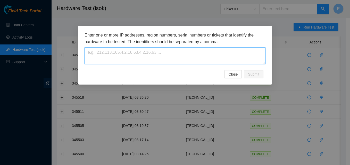
click at [201, 60] on textarea at bounding box center [174, 55] width 181 height 17
paste textarea "[TECHNICAL_ID]"
type textarea "[TECHNICAL_ID]"
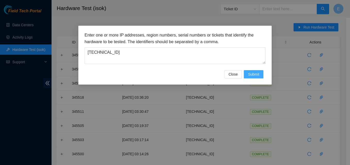
click at [260, 72] on button "Submit" at bounding box center [254, 74] width 20 height 8
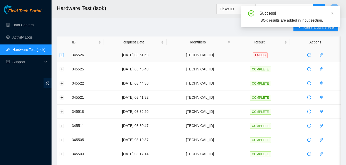
click at [63, 54] on button "Expand row" at bounding box center [62, 55] width 4 height 4
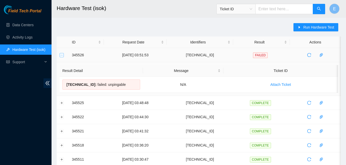
click at [62, 54] on button "Collapse row" at bounding box center [62, 55] width 4 height 4
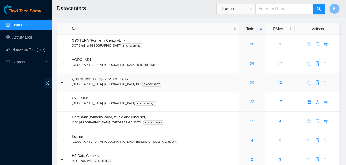
click at [250, 83] on link "24" at bounding box center [252, 83] width 4 height 4
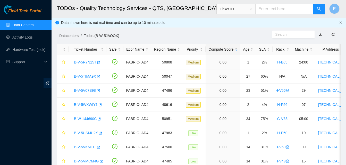
click at [277, 11] on input "text" at bounding box center [284, 9] width 58 height 10
type input "B-W-15RVRTY"
click at [317, 11] on span "search" at bounding box center [319, 9] width 4 height 5
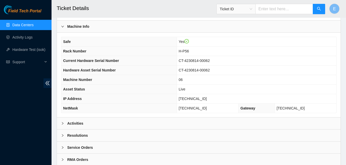
scroll to position [184, 0]
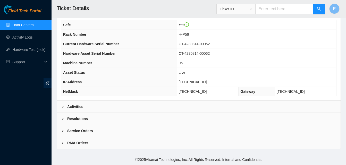
click at [80, 108] on b "Activities" at bounding box center [75, 107] width 16 height 6
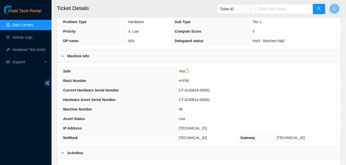
scroll to position [138, 0]
drag, startPoint x: 189, startPoint y: 129, endPoint x: 208, endPoint y: 129, distance: 19.8
click at [208, 129] on td "[TECHNICAL_ID]" at bounding box center [256, 129] width 159 height 10
copy span "[TECHNICAL_ID]"
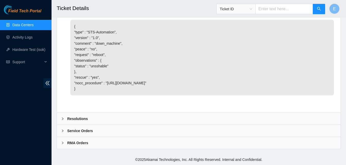
scroll to position [419, 0]
click at [75, 118] on b "Resolutions" at bounding box center [77, 119] width 21 height 6
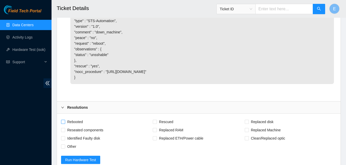
click at [61, 124] on input "Rebooted" at bounding box center [63, 122] width 4 height 4
checkbox input "true"
click at [156, 124] on input "Rescued" at bounding box center [155, 122] width 4 height 4
checkbox input "true"
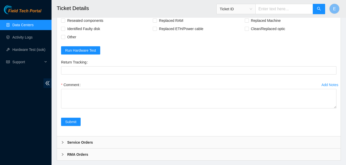
scroll to position [535, 0]
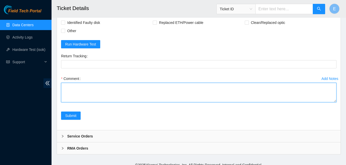
click at [88, 103] on textarea "Comment" at bounding box center [198, 93] width 275 height 20
paste textarea "345529 02-10-2025 03:54:45 23.54.205.41 COMPLETE Result Detail Message Ticket I…"
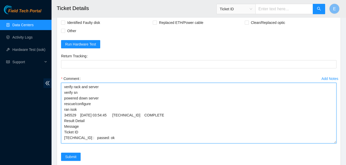
scroll to position [0, 0]
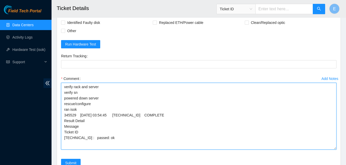
drag, startPoint x: 334, startPoint y: 113, endPoint x: 334, endPoint y: 164, distance: 51.8
click at [334, 150] on textarea "verify rack and server verify sn powered down server rescue/configure ran isok …" at bounding box center [198, 116] width 275 height 67
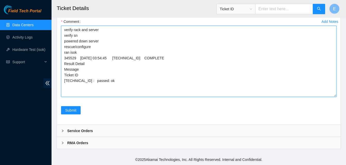
scroll to position [604, 0]
type textarea "verify rack and server verify sn powered down server rescue/configure ran isok …"
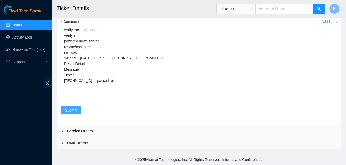
click at [69, 107] on button "Submit" at bounding box center [71, 110] width 20 height 8
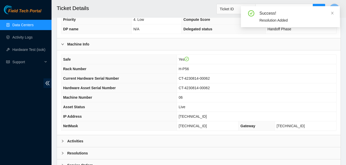
scroll to position [184, 0]
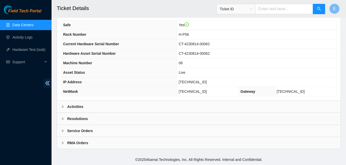
click at [79, 107] on b "Activities" at bounding box center [75, 107] width 16 height 6
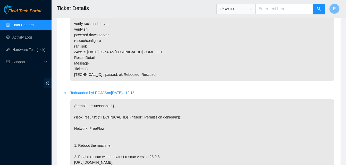
scroll to position [295, 0]
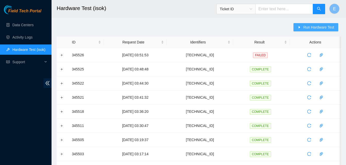
click at [311, 25] on span "Run Hardware Test" at bounding box center [318, 27] width 31 height 6
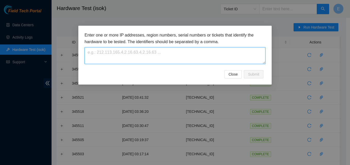
click at [215, 56] on textarea at bounding box center [174, 55] width 181 height 17
paste textarea "[TECHNICAL_ID]"
type textarea "[TECHNICAL_ID]"
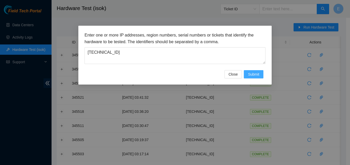
click at [254, 75] on span "Submit" at bounding box center [253, 75] width 11 height 6
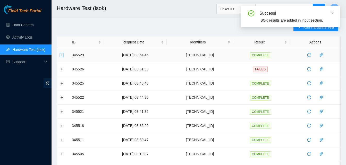
click at [61, 56] on button "Expand row" at bounding box center [62, 55] width 4 height 4
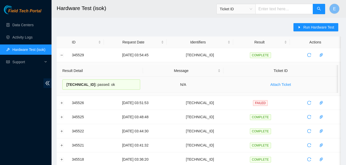
drag, startPoint x: 70, startPoint y: 55, endPoint x: 109, endPoint y: 85, distance: 49.1
copy tbody "345529 [DATE] 03:54:45 [TECHNICAL_ID] COMPLETE Result Detail Message Ticket ID …"
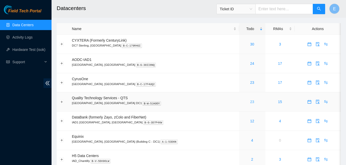
click at [250, 101] on link "23" at bounding box center [252, 102] width 4 height 4
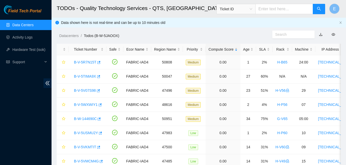
click at [272, 5] on input "text" at bounding box center [284, 9] width 58 height 10
type input "B-W-15RVRTA"
click at [319, 11] on icon "search" at bounding box center [319, 9] width 4 height 4
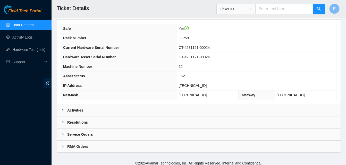
scroll to position [184, 0]
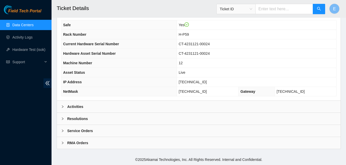
click at [80, 106] on b "Activities" at bounding box center [75, 107] width 16 height 6
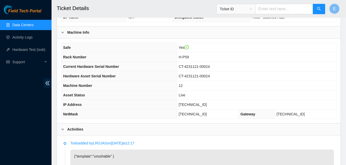
scroll to position [162, 0]
drag, startPoint x: 187, startPoint y: 105, endPoint x: 209, endPoint y: 107, distance: 21.5
click at [209, 107] on td "23.52.15.175" at bounding box center [256, 105] width 159 height 10
click at [173, 78] on th "Hardware Asset Serial Number" at bounding box center [118, 76] width 115 height 10
drag, startPoint x: 188, startPoint y: 104, endPoint x: 207, endPoint y: 106, distance: 18.9
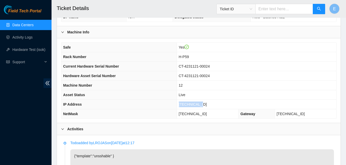
click at [207, 106] on span "23.52.15.175" at bounding box center [193, 105] width 28 height 4
copy span "23.52.15.175"
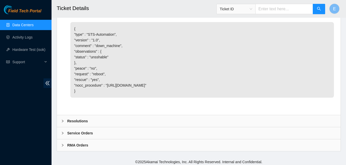
scroll to position [431, 0]
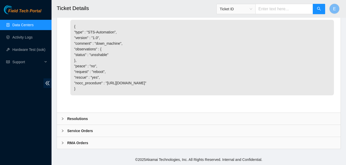
click at [75, 117] on b "Resolutions" at bounding box center [77, 119] width 21 height 6
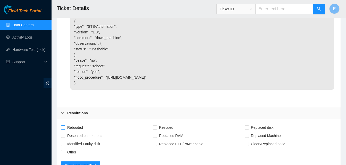
click at [64, 129] on input "Rebooted" at bounding box center [63, 128] width 4 height 4
checkbox input "true"
click at [155, 129] on input "Rescued" at bounding box center [155, 128] width 4 height 4
checkbox input "true"
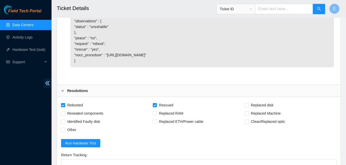
scroll to position [454, 0]
click at [62, 115] on input "Reseated components" at bounding box center [63, 113] width 4 height 4
checkbox input "true"
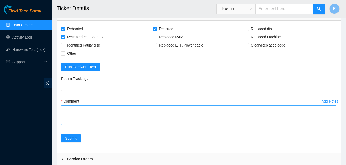
scroll to position [530, 0]
click at [86, 122] on textarea "Comment" at bounding box center [198, 115] width 275 height 20
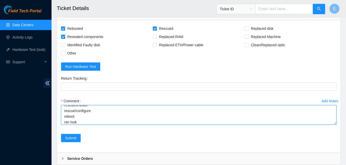
scroll to position [27, 0]
paste textarea "345530 02-10-2025 03:57:54 23.52.15.175 COMPLETE Result Detail Message Ticket I…"
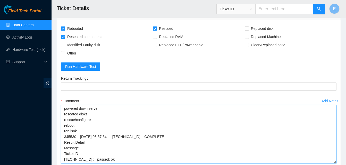
scroll to position [12, 0]
drag, startPoint x: 335, startPoint y: 129, endPoint x: 329, endPoint y: 168, distance: 39.6
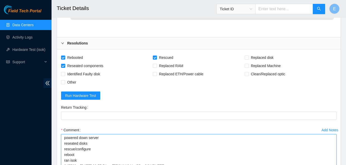
scroll to position [602, 0]
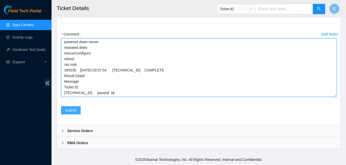
type textarea "verify rack and server verify sn powered down server reseated disks rescue/conf…"
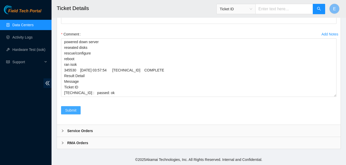
click at [72, 110] on span "Submit" at bounding box center [70, 111] width 11 height 6
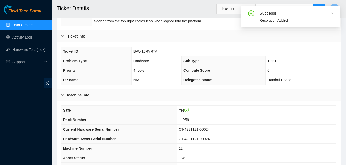
scroll to position [184, 0]
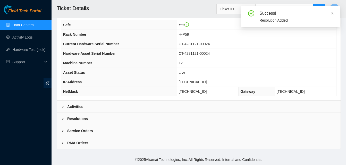
click at [80, 107] on b "Activities" at bounding box center [75, 107] width 16 height 6
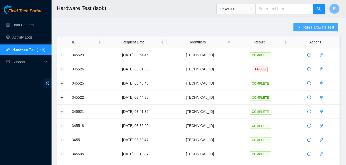
click at [315, 27] on span "Run Hardware Test" at bounding box center [318, 27] width 31 height 6
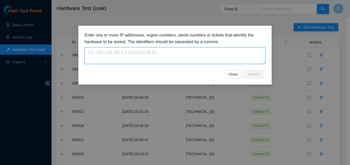
click at [249, 52] on textarea at bounding box center [174, 55] width 181 height 17
paste textarea "[TECHNICAL_ID]"
type textarea "[TECHNICAL_ID]"
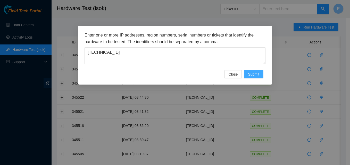
click at [253, 73] on span "Submit" at bounding box center [253, 75] width 11 height 6
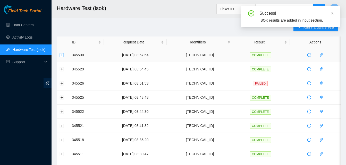
click at [63, 54] on button "Expand row" at bounding box center [62, 55] width 4 height 4
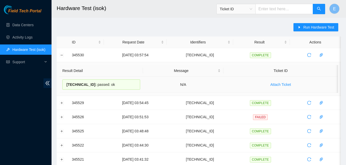
drag, startPoint x: 71, startPoint y: 53, endPoint x: 117, endPoint y: 83, distance: 54.2
copy tbody "345530 02-10-2025 03:57:54 23.52.15.175 COMPLETE Result Detail Message Ticket I…"
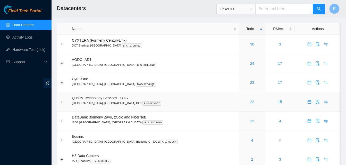
click at [250, 101] on link "22" at bounding box center [252, 102] width 4 height 4
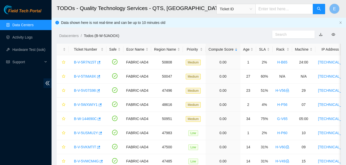
click at [274, 9] on input "text" at bounding box center [284, 9] width 58 height 10
type input "B-W-15QMA0T"
click at [317, 10] on icon "search" at bounding box center [319, 9] width 4 height 4
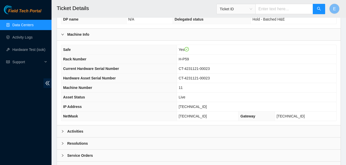
scroll to position [184, 0]
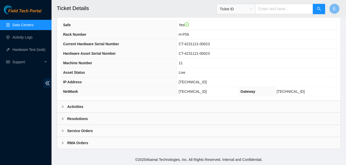
click at [78, 105] on b "Activities" at bounding box center [75, 107] width 16 height 6
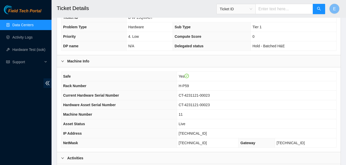
scroll to position [130, 0]
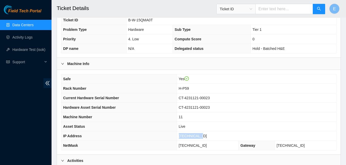
drag, startPoint x: 187, startPoint y: 137, endPoint x: 212, endPoint y: 139, distance: 24.5
click at [212, 139] on td "[TECHNICAL_ID]" at bounding box center [256, 137] width 159 height 10
copy span "[TECHNICAL_ID]"
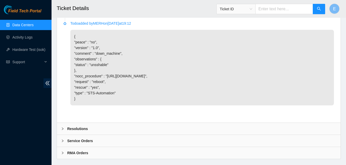
scroll to position [419, 0]
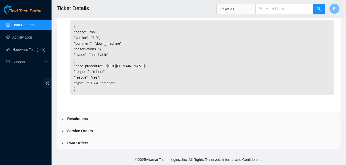
click at [79, 117] on b "Resolutions" at bounding box center [77, 119] width 21 height 6
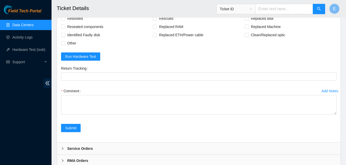
scroll to position [523, 0]
click at [62, 20] on input "Rebooted" at bounding box center [63, 18] width 4 height 4
checkbox input "true"
click at [155, 20] on input "Rescued" at bounding box center [155, 18] width 4 height 4
checkbox input "true"
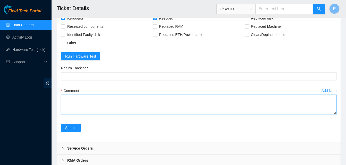
click at [88, 115] on textarea "Comment" at bounding box center [198, 105] width 275 height 20
paste textarea "345531 02-10-2025 04:01:05 23.52.15.174 COMPLETE Result Detail Message Ticket I…"
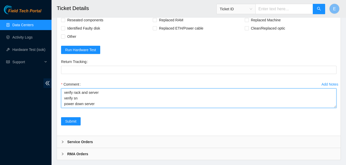
scroll to position [530, 0]
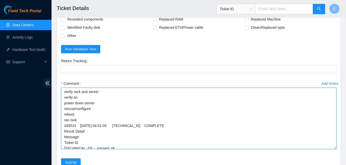
drag, startPoint x: 334, startPoint y: 118, endPoint x: 334, endPoint y: 160, distance: 42.2
click at [334, 149] on textarea "verify rack and server verify sn power down server rescue/configure reboot ran …" at bounding box center [198, 119] width 275 height 62
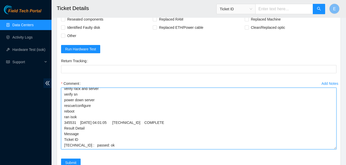
scroll to position [594, 0]
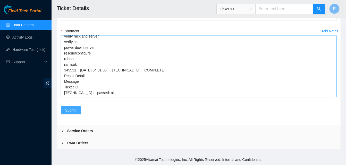
type textarea "verify rack and server verify sn power down server rescue/configure reboot ran …"
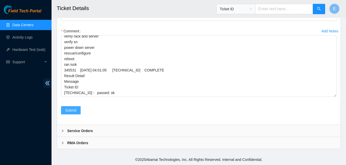
click at [76, 108] on span "Submit" at bounding box center [70, 111] width 11 height 6
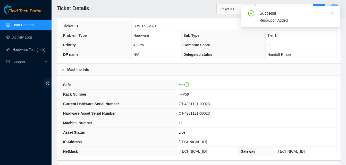
scroll to position [184, 0]
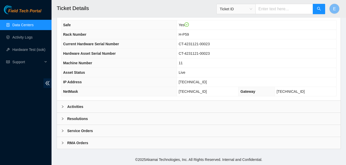
click at [77, 107] on b "Activities" at bounding box center [75, 107] width 16 height 6
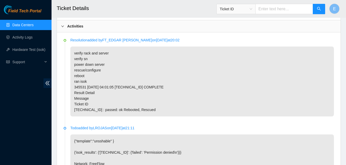
scroll to position [265, 0]
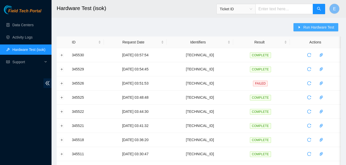
click at [311, 28] on span "Run Hardware Test" at bounding box center [318, 27] width 31 height 6
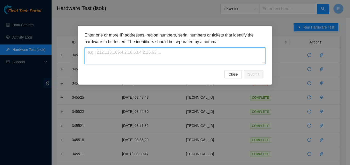
click at [208, 56] on textarea at bounding box center [174, 55] width 181 height 17
paste textarea "[TECHNICAL_ID]"
type textarea "[TECHNICAL_ID]"
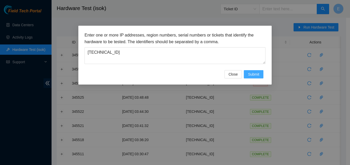
click at [255, 74] on span "Submit" at bounding box center [253, 75] width 11 height 6
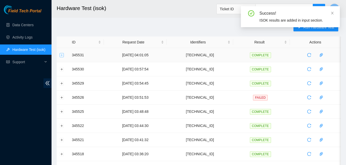
click at [60, 55] on button "Expand row" at bounding box center [62, 55] width 4 height 4
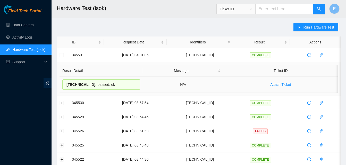
drag, startPoint x: 71, startPoint y: 55, endPoint x: 111, endPoint y: 84, distance: 49.4
copy tbody "345531 02-10-2025 04:01:05 23.52.15.174 COMPLETE Result Detail Message Ticket I…"
click at [123, 10] on h2 "Hardware Test (isok)" at bounding box center [174, 8] width 235 height 16
click at [25, 38] on link "Activity Logs" at bounding box center [22, 37] width 20 height 4
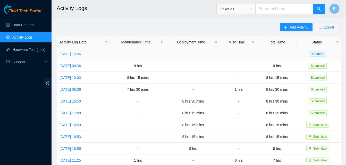
click at [81, 53] on link "Thu, 02 Oct 2025 15:06" at bounding box center [69, 54] width 21 height 4
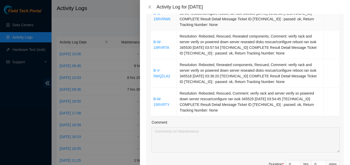
scroll to position [396, 0]
click at [148, 7] on icon "close" at bounding box center [150, 7] width 4 height 4
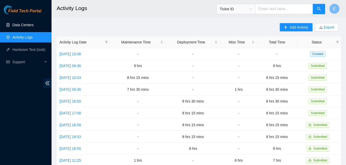
click at [27, 26] on link "Data Centers" at bounding box center [22, 25] width 21 height 4
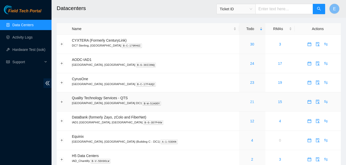
click at [250, 100] on link "21" at bounding box center [252, 102] width 4 height 4
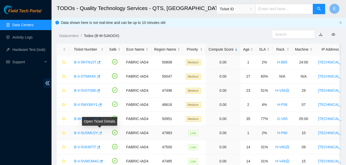
click at [98, 134] on icon "button" at bounding box center [100, 134] width 4 height 4
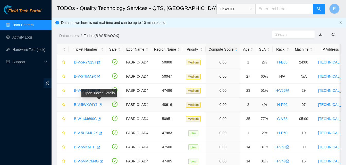
click at [99, 104] on icon "button" at bounding box center [100, 105] width 4 height 4
click at [31, 38] on link "Activity Logs" at bounding box center [22, 37] width 20 height 4
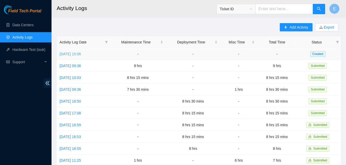
click at [81, 54] on link "Thu, 02 Oct 2025 15:06" at bounding box center [69, 54] width 21 height 4
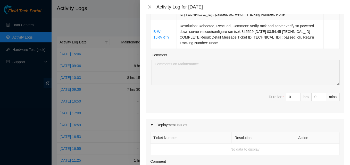
scroll to position [464, 0]
click at [290, 97] on input "0" at bounding box center [293, 97] width 14 height 8
type input "8"
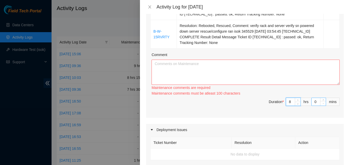
click at [321, 102] on span "down" at bounding box center [322, 103] width 3 height 3
type input "8"
click at [314, 102] on input "0" at bounding box center [318, 102] width 14 height 8
type input "1"
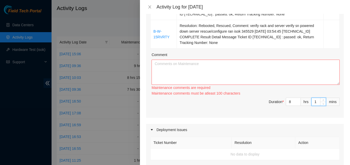
type input "15"
click at [223, 68] on textarea "Comment" at bounding box center [245, 72] width 188 height 25
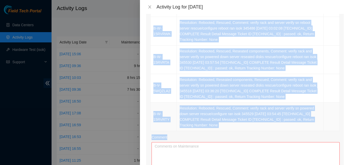
scroll to position [387, 0]
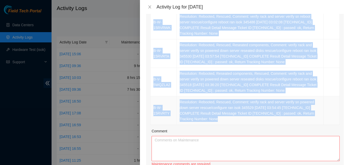
drag, startPoint x: 153, startPoint y: 64, endPoint x: 255, endPoint y: 124, distance: 118.5
copy tbody "B-W-15KUCHZ Resolution: Rebooted, Rescued, Comment: verify rack and server veri…"
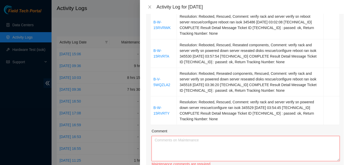
click at [184, 150] on textarea "Comment" at bounding box center [245, 148] width 188 height 25
paste textarea "B-W-15KUCHZ Resolution: Rebooted, Rescued, Comment: verify rack and server veri…"
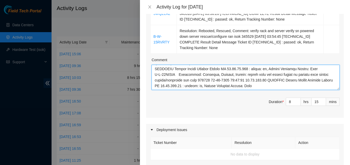
scroll to position [242, 0]
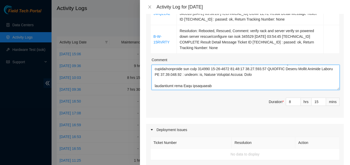
click at [182, 88] on textarea "Comment" at bounding box center [245, 77] width 188 height 25
click at [224, 86] on textarea "Comment" at bounding box center [245, 77] width 188 height 25
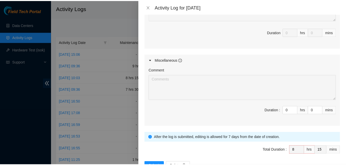
scroll to position [653, 0]
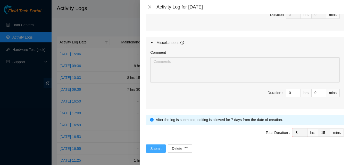
type textarea "B-W-15KUCHZ Resolution: Rebooted, Rescued, Comment: verify rack and server veri…"
click at [152, 150] on span "Submit" at bounding box center [155, 149] width 11 height 6
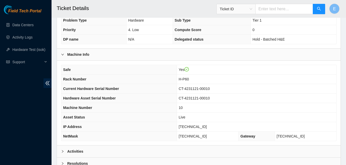
scroll to position [184, 0]
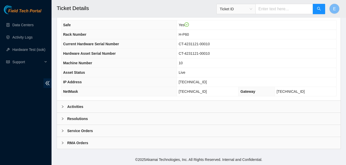
click at [76, 106] on b "Activities" at bounding box center [75, 107] width 16 height 6
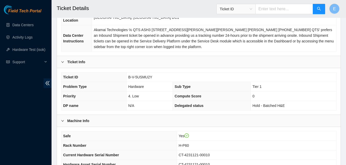
scroll to position [71, 0]
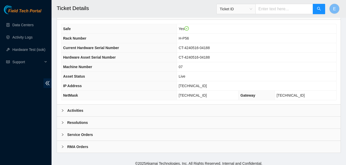
scroll to position [184, 0]
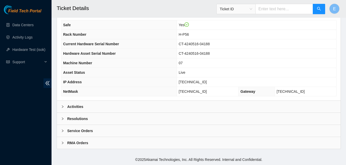
click at [78, 107] on b "Activities" at bounding box center [75, 107] width 16 height 6
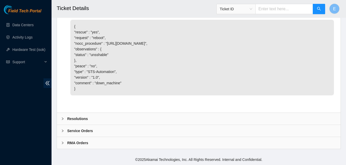
scroll to position [408, 0]
click at [85, 120] on b "Resolutions" at bounding box center [77, 119] width 21 height 6
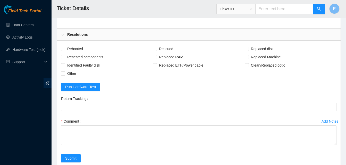
scroll to position [481, 0]
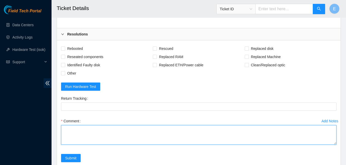
click at [78, 137] on textarea "Comment" at bounding box center [198, 135] width 275 height 20
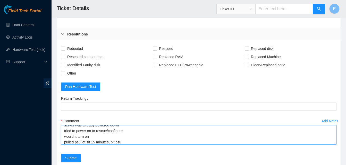
click at [112, 145] on textarea "verify rack and server verify sn server was already powered down tried to power…" at bounding box center [198, 135] width 275 height 20
click at [124, 145] on textarea "verify rack and server verify sn server was already powered down tried to power…" at bounding box center [198, 135] width 275 height 20
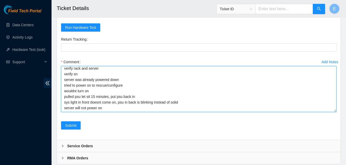
scroll to position [0, 0]
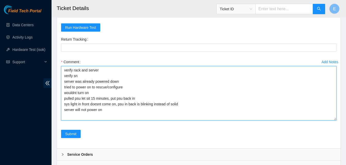
drag, startPoint x: 335, startPoint y: 96, endPoint x: 335, endPoint y: 131, distance: 35.0
click at [335, 121] on textarea "verify rack and server verify sn server was already powered down tried to power…" at bounding box center [198, 93] width 275 height 55
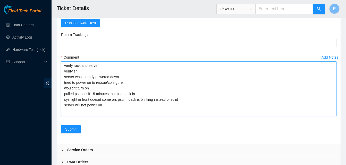
scroll to position [546, 0]
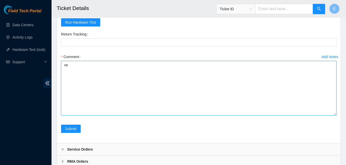
type textarea "v"
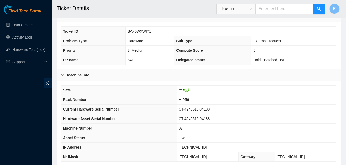
scroll to position [118, 0]
